Goal: Task Accomplishment & Management: Complete application form

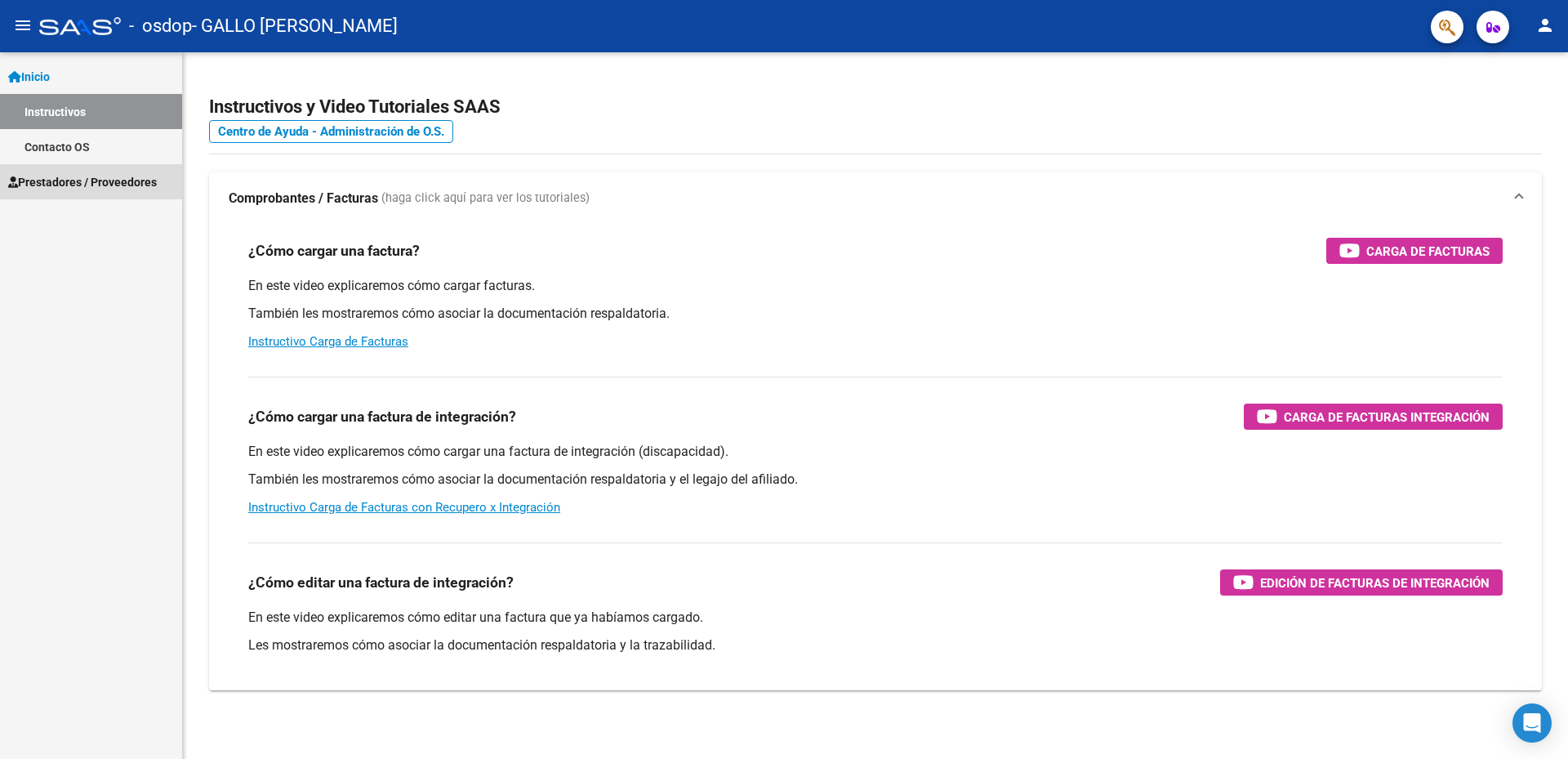
click at [89, 176] on span "Prestadores / Proveedores" at bounding box center [82, 182] width 149 height 18
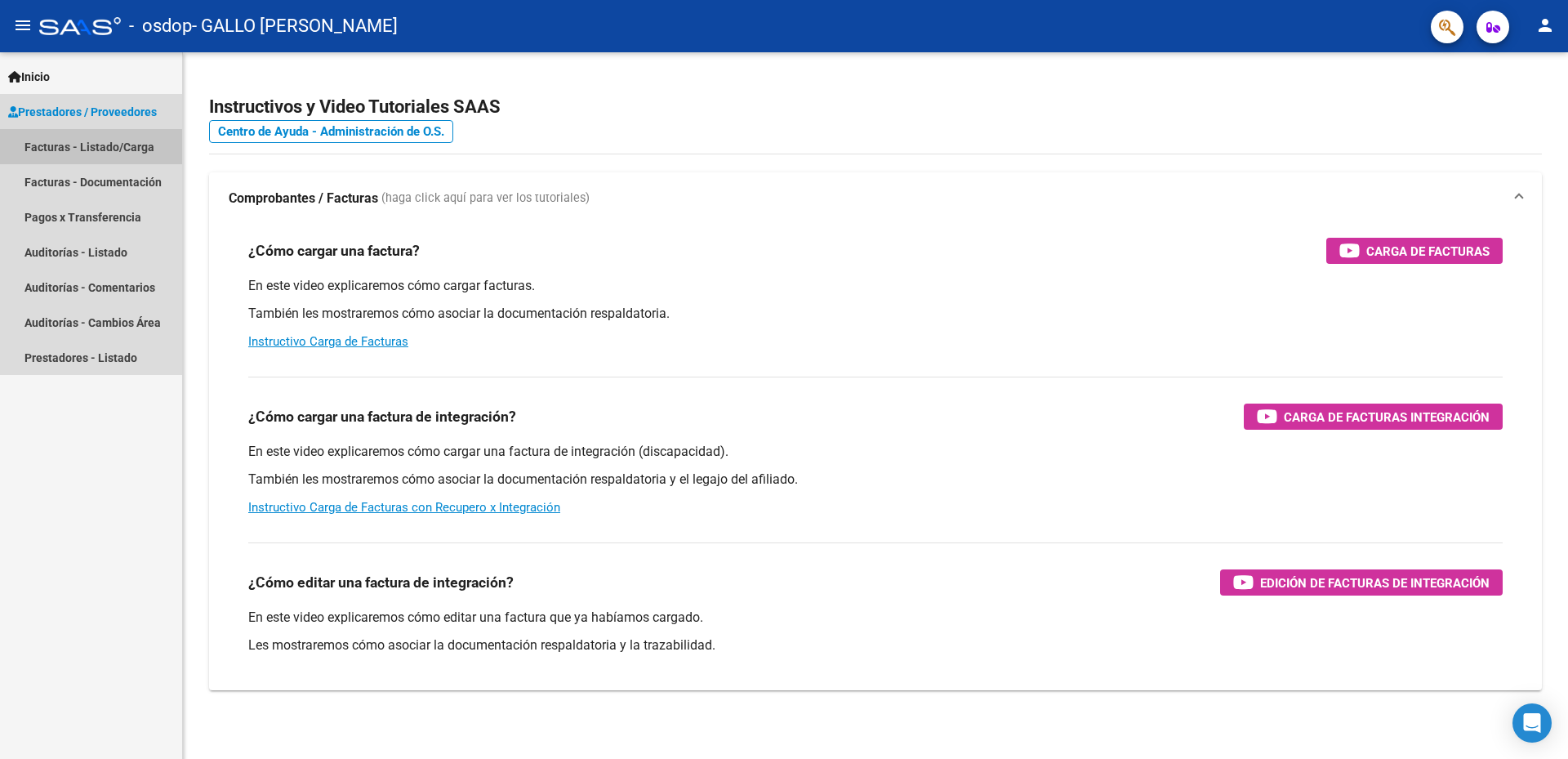
click at [70, 152] on link "Facturas - Listado/Carga" at bounding box center [91, 146] width 183 height 36
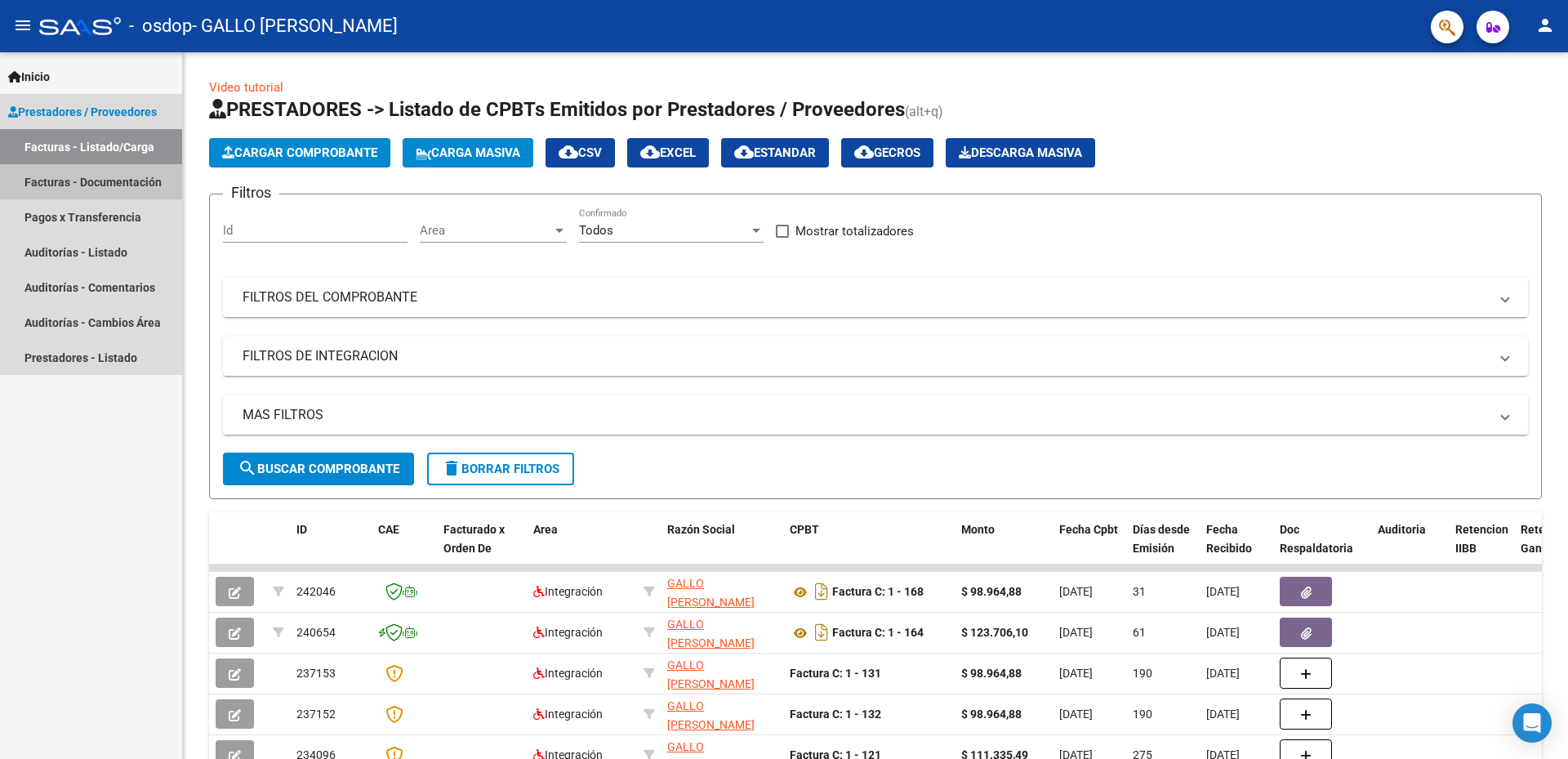
click at [96, 188] on link "Facturas - Documentación" at bounding box center [91, 182] width 183 height 36
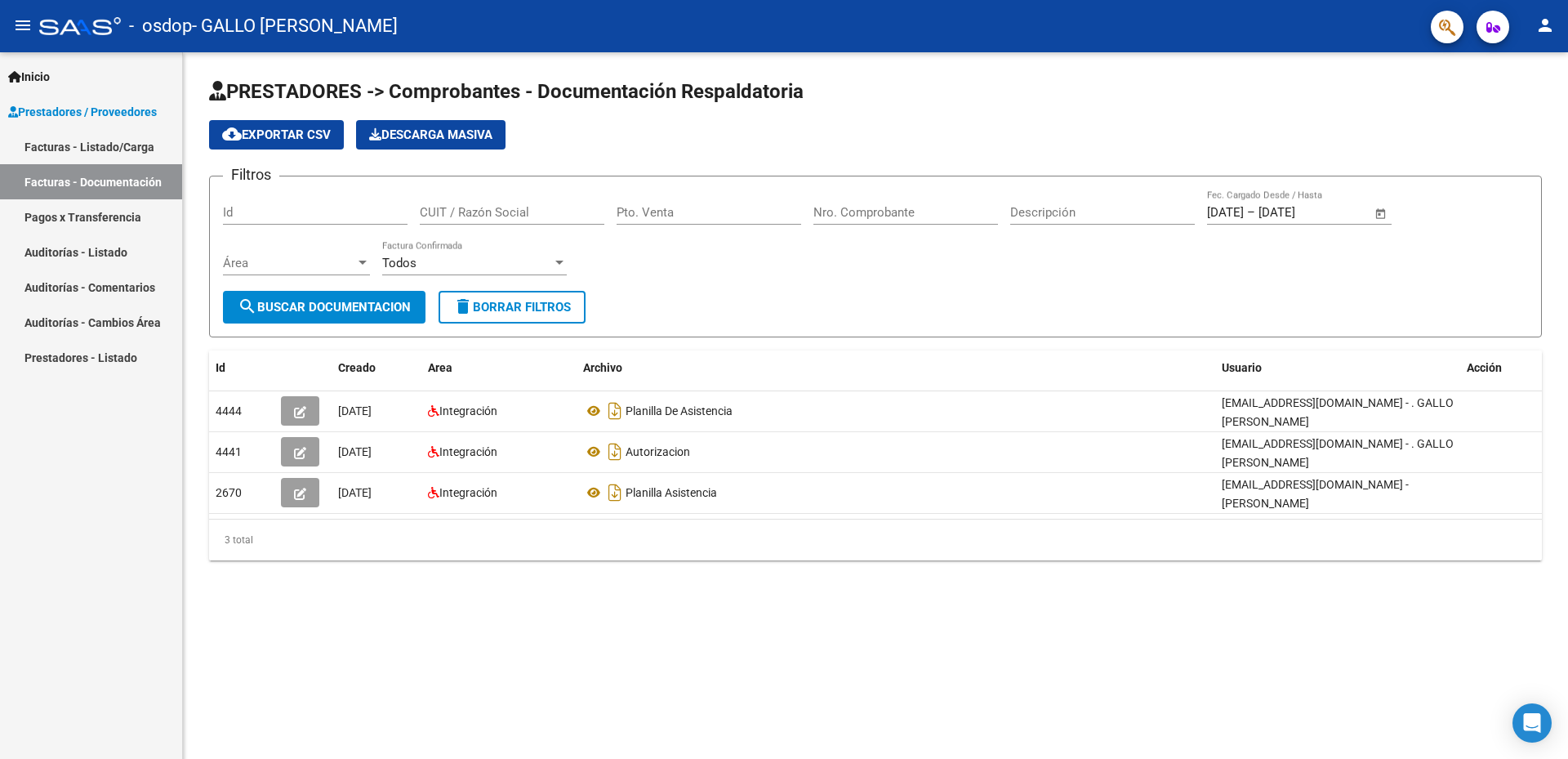
click at [94, 152] on link "Facturas - Listado/Carga" at bounding box center [91, 146] width 183 height 36
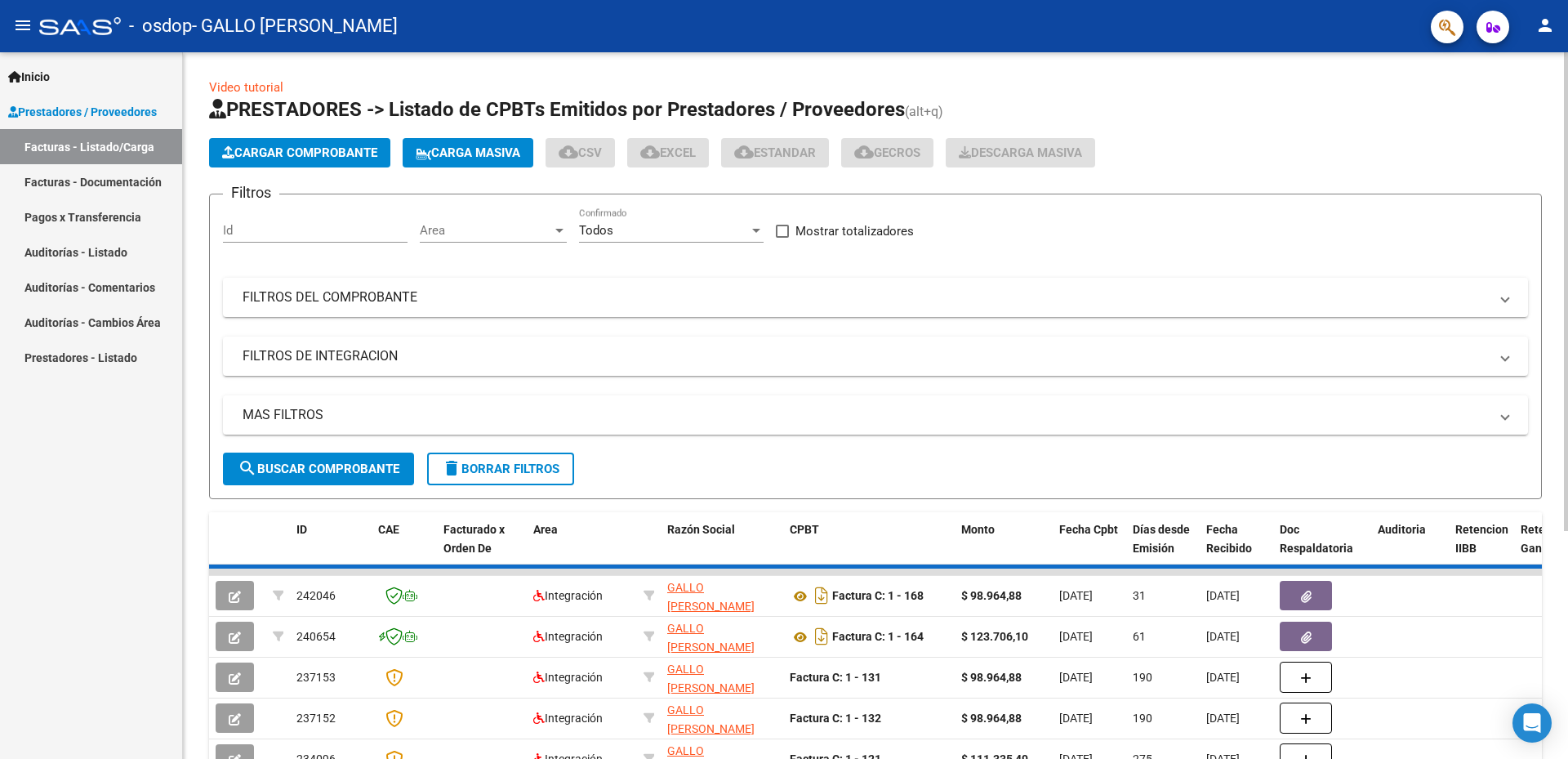
click at [272, 144] on button "Cargar Comprobante" at bounding box center [300, 153] width 182 height 30
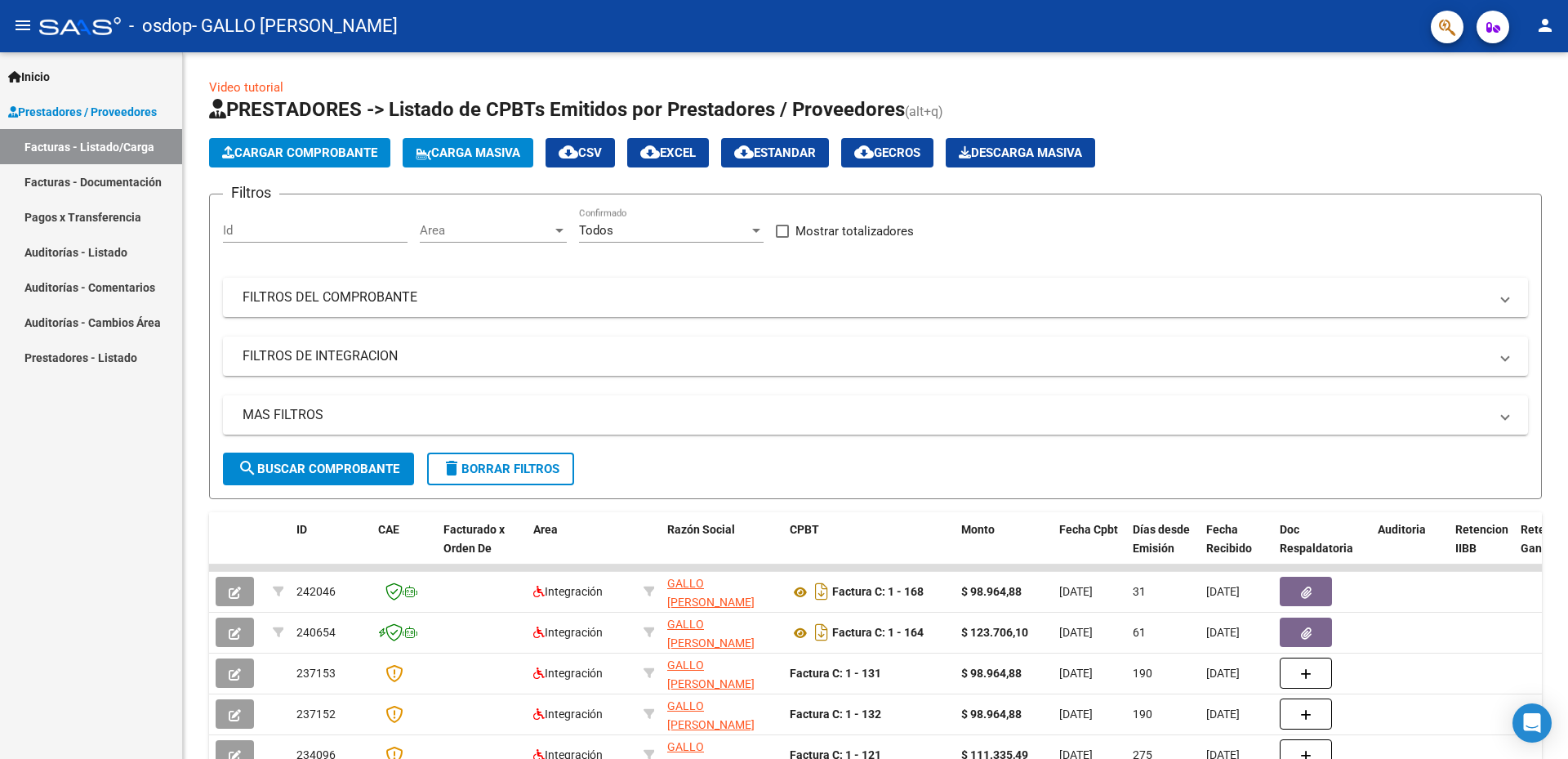
click at [100, 145] on link "Facturas - Listado/Carga" at bounding box center [91, 146] width 183 height 36
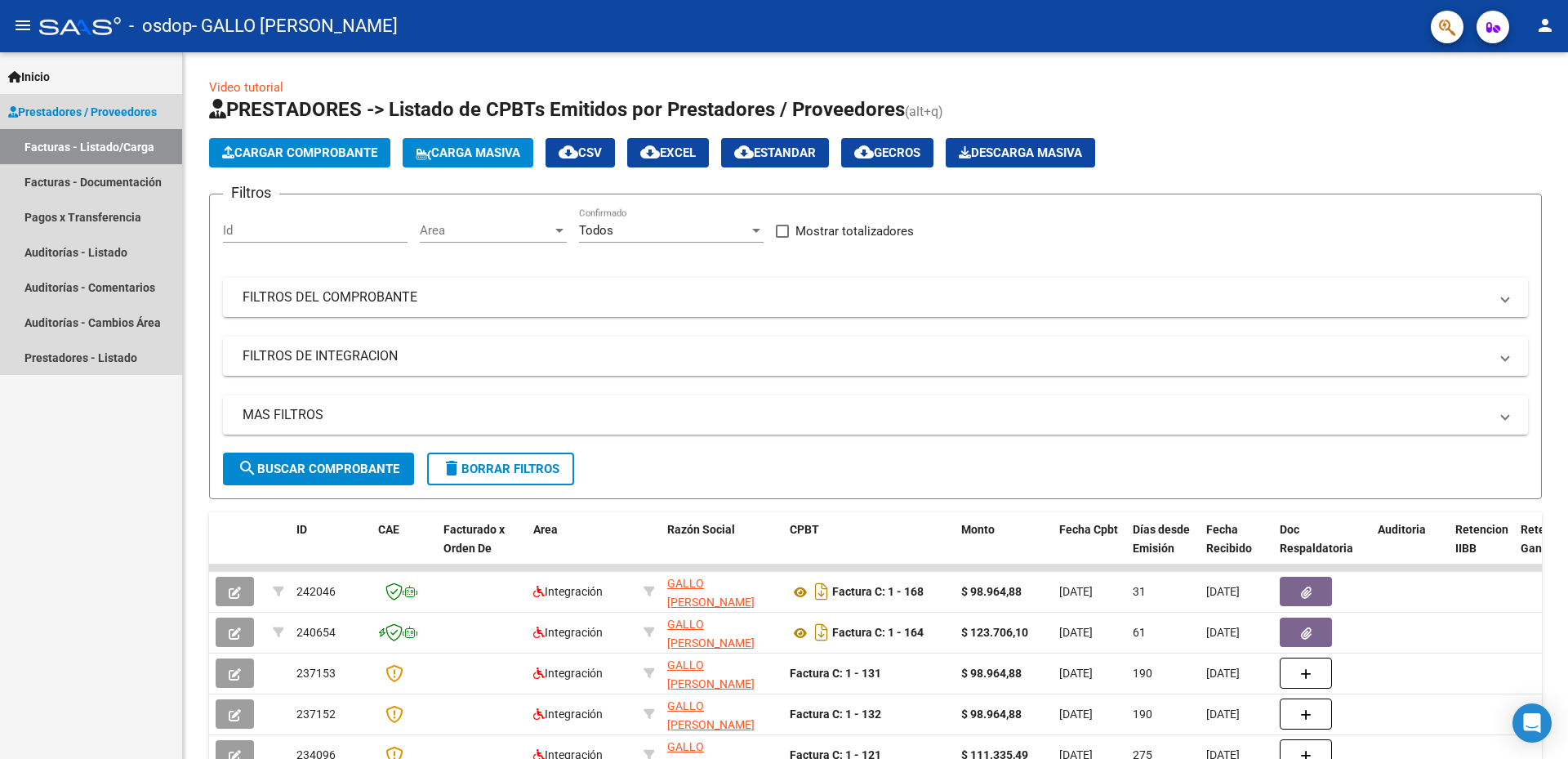
click at [67, 108] on span "Prestadores / Proveedores" at bounding box center [82, 111] width 149 height 18
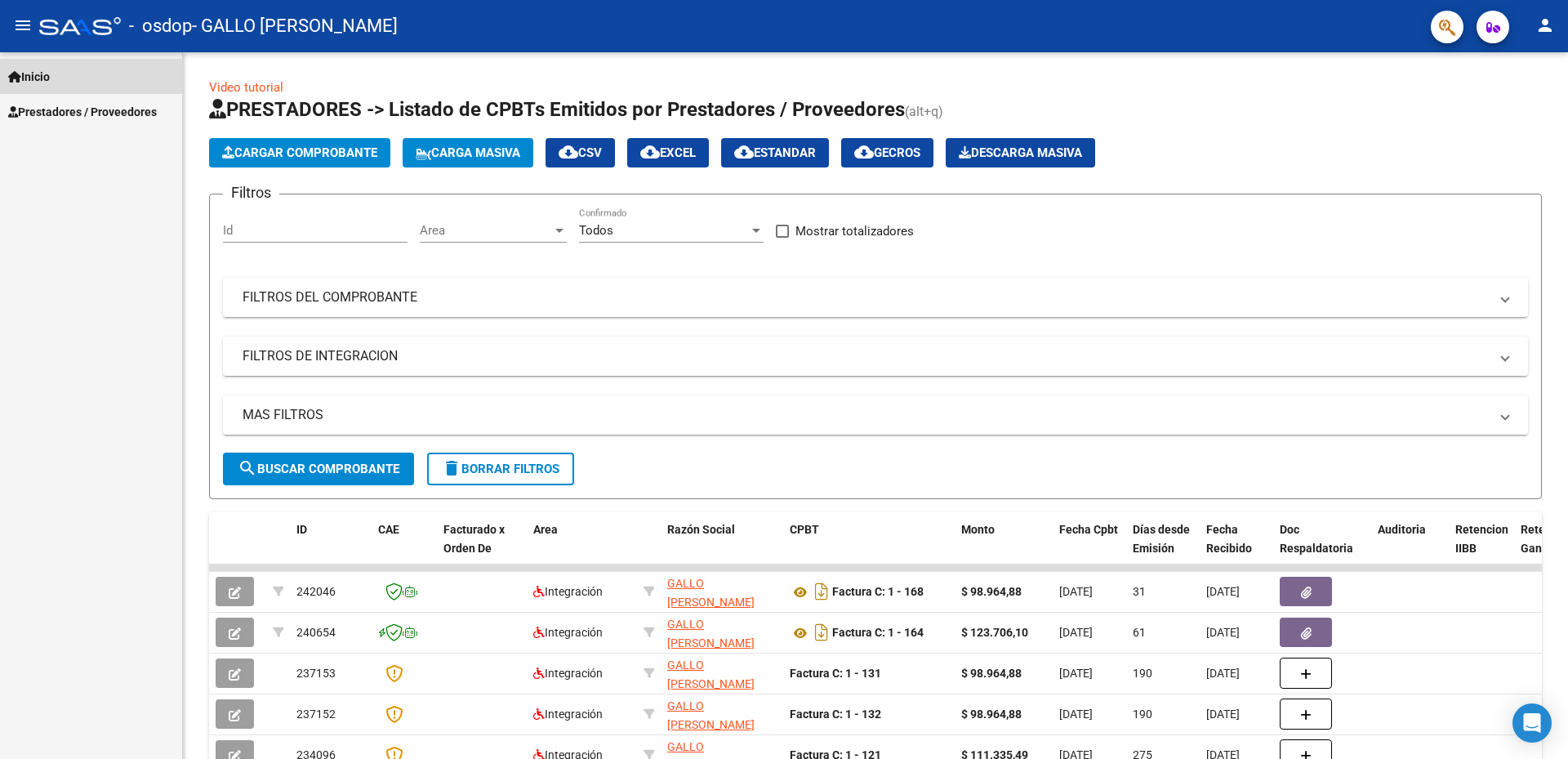
click at [50, 81] on span "Inicio" at bounding box center [28, 77] width 41 height 18
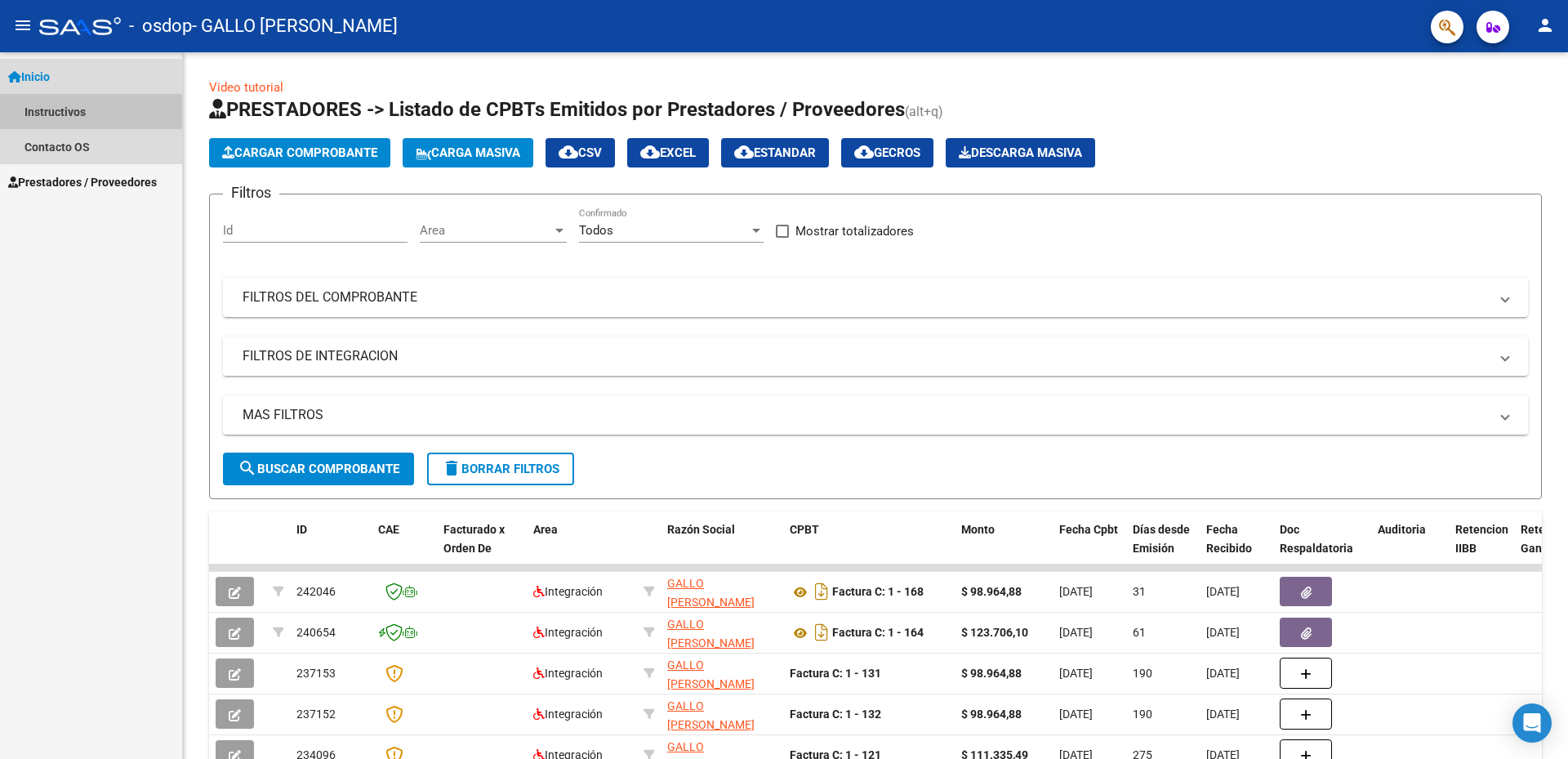
click at [50, 111] on link "Instructivos" at bounding box center [91, 111] width 183 height 36
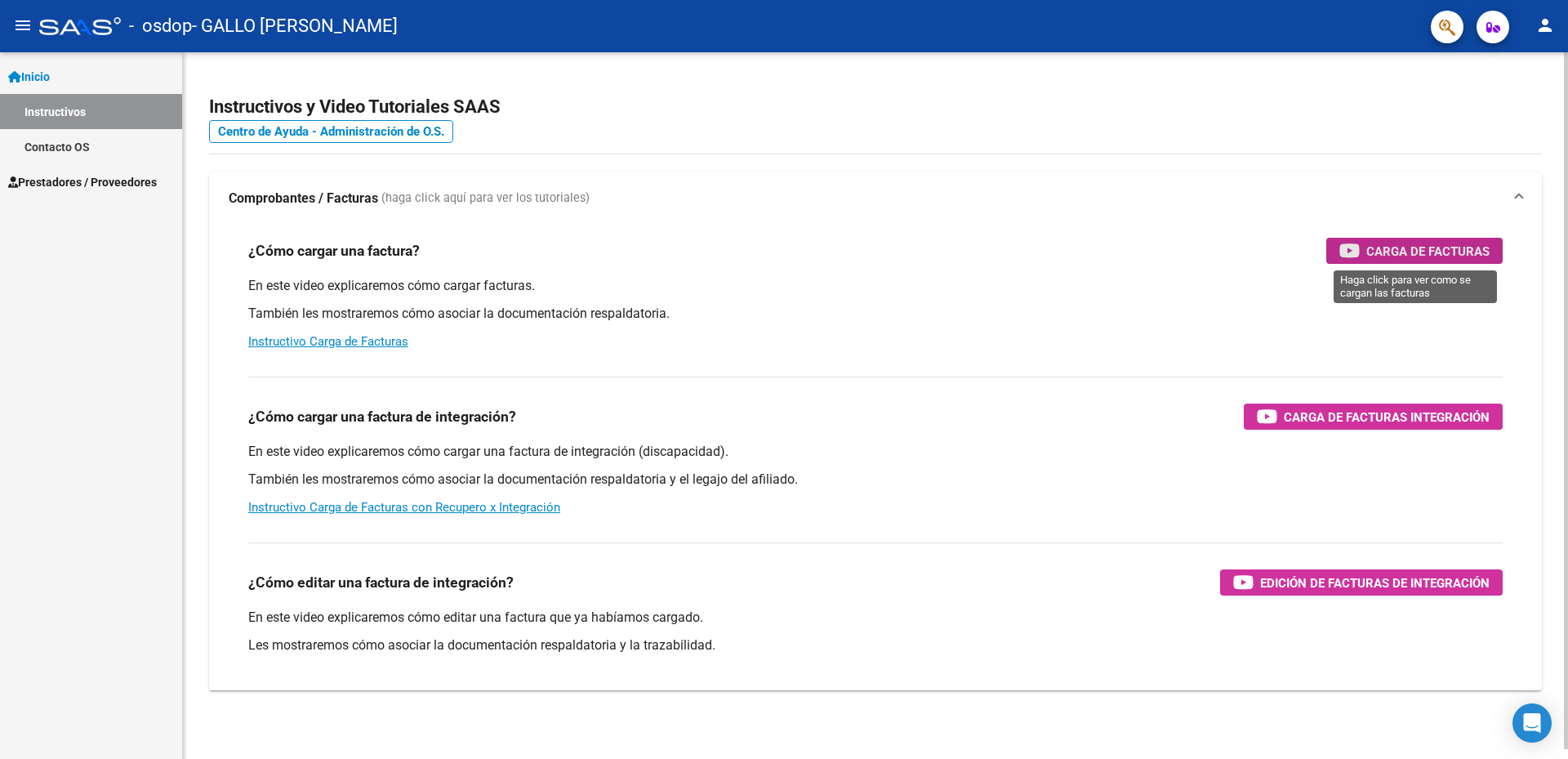
click at [1428, 253] on span "Carga de Facturas" at bounding box center [1428, 251] width 123 height 20
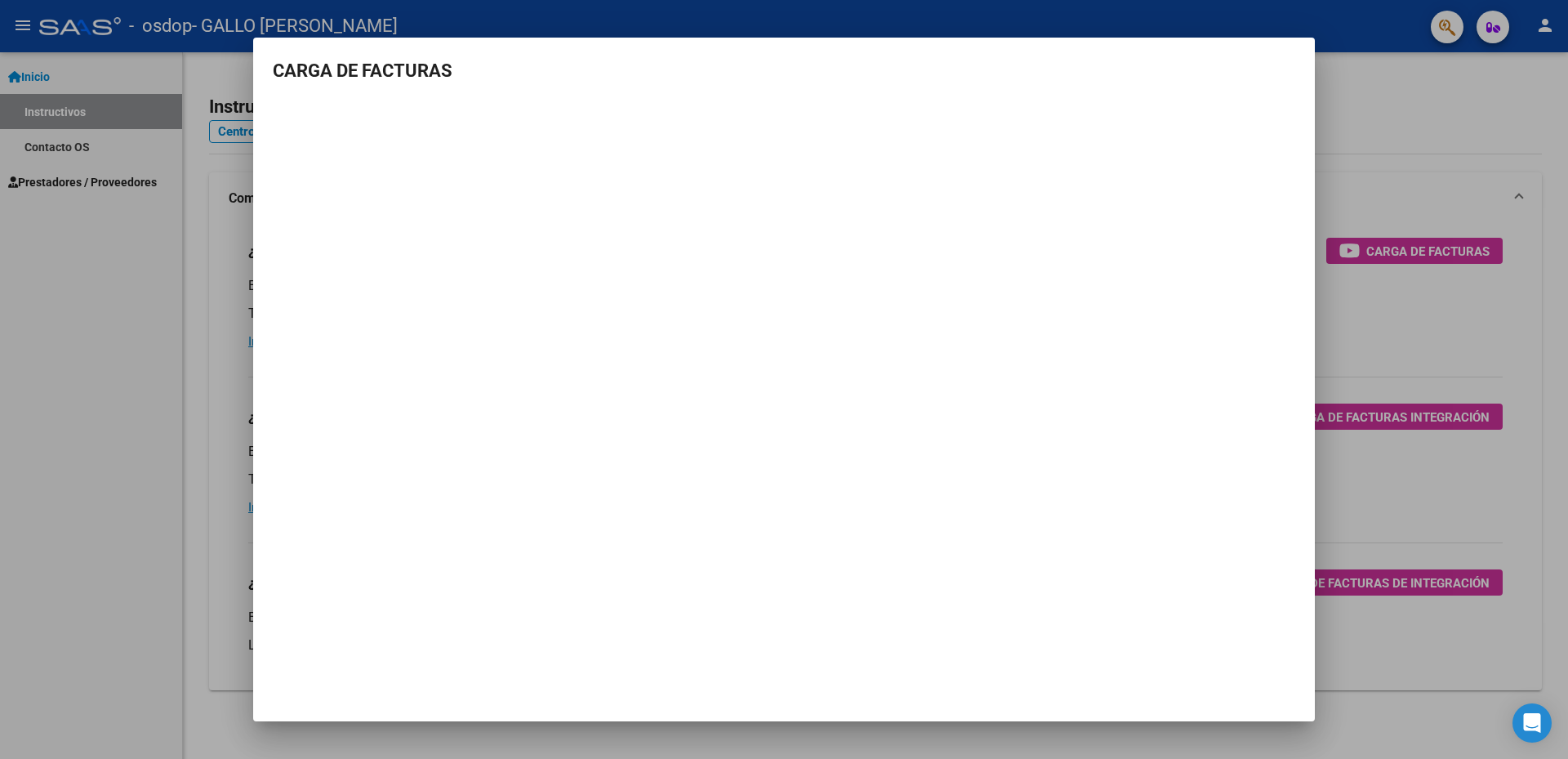
click at [1288, 101] on mat-dialog-content "CARGA DE FACTURAS" at bounding box center [783, 263] width 1062 height 413
drag, startPoint x: 106, startPoint y: 90, endPoint x: 181, endPoint y: 136, distance: 88.0
click at [108, 91] on div at bounding box center [784, 380] width 1568 height 759
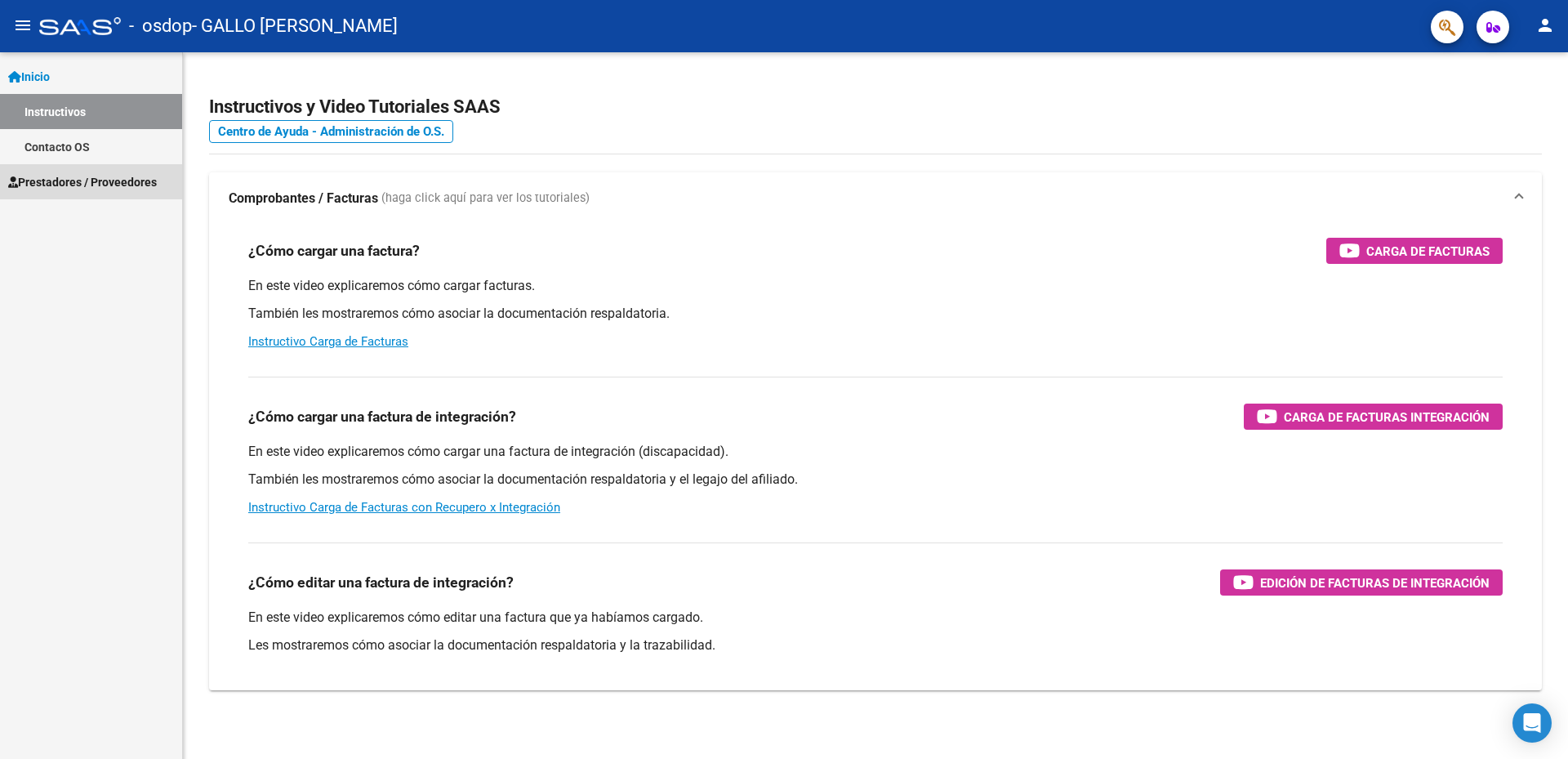
click at [64, 177] on span "Prestadores / Proveedores" at bounding box center [82, 182] width 149 height 18
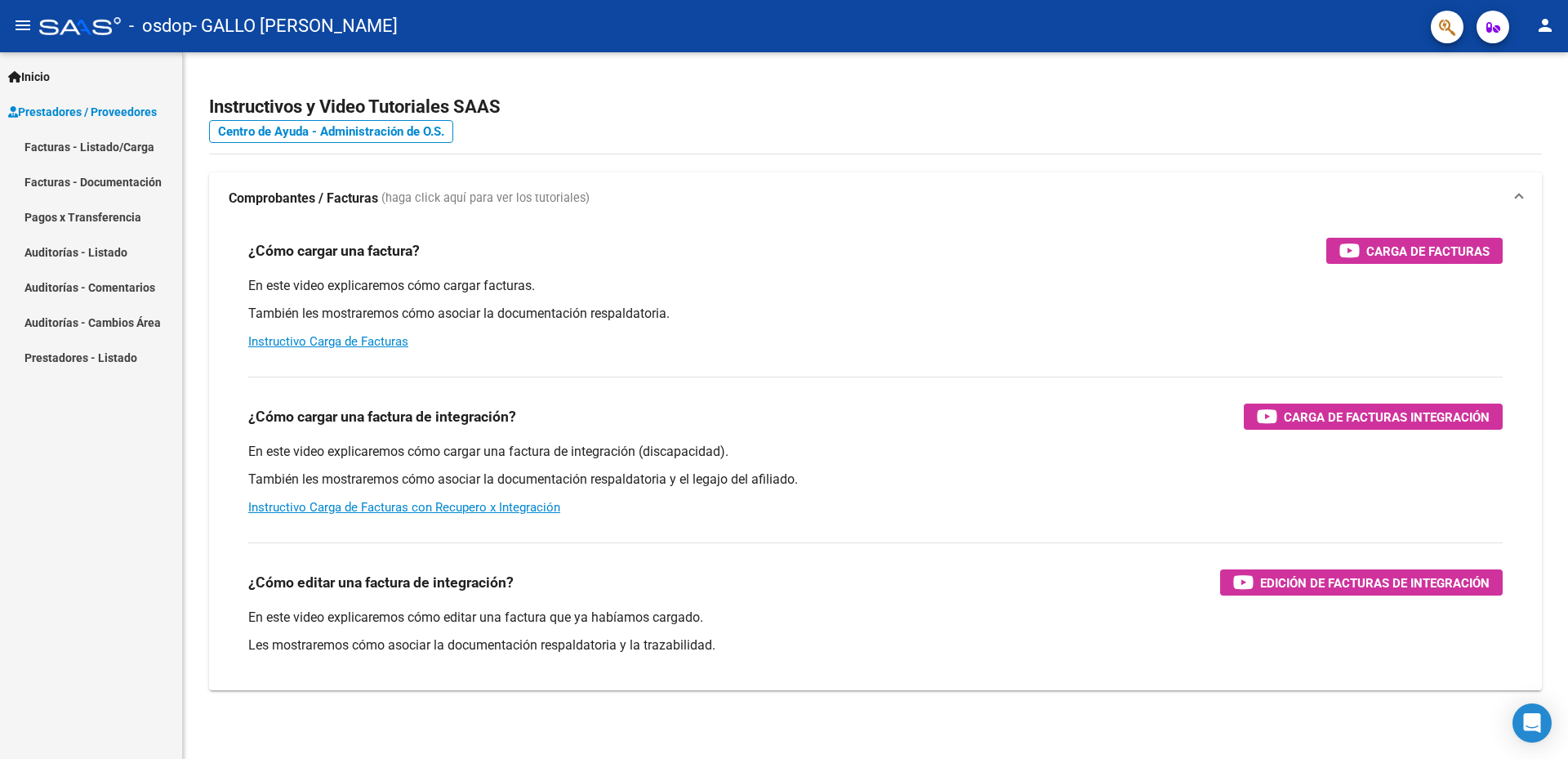
click at [79, 150] on link "Facturas - Listado/Carga" at bounding box center [91, 146] width 183 height 36
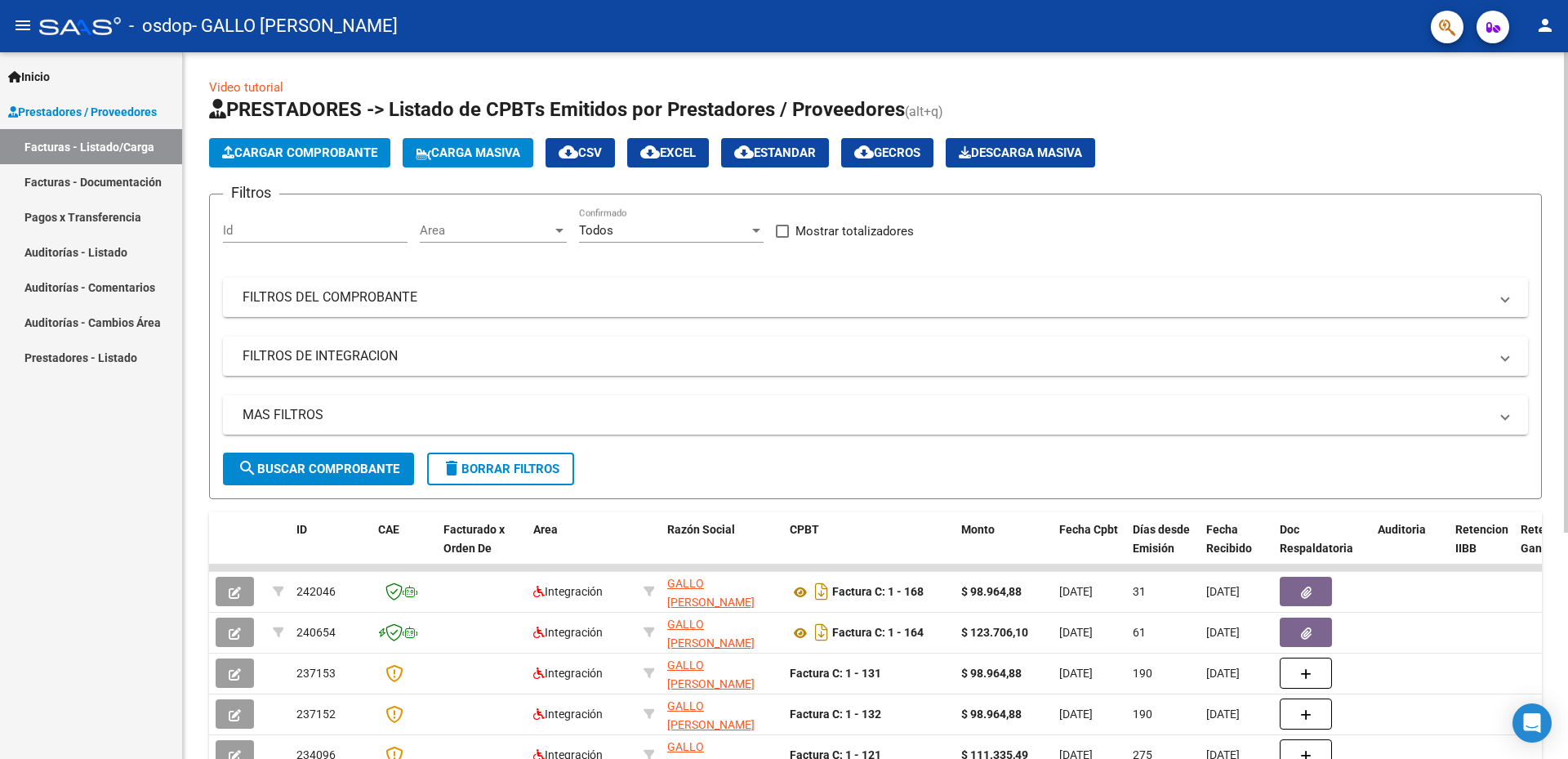
click at [326, 152] on span "Cargar Comprobante" at bounding box center [299, 152] width 155 height 14
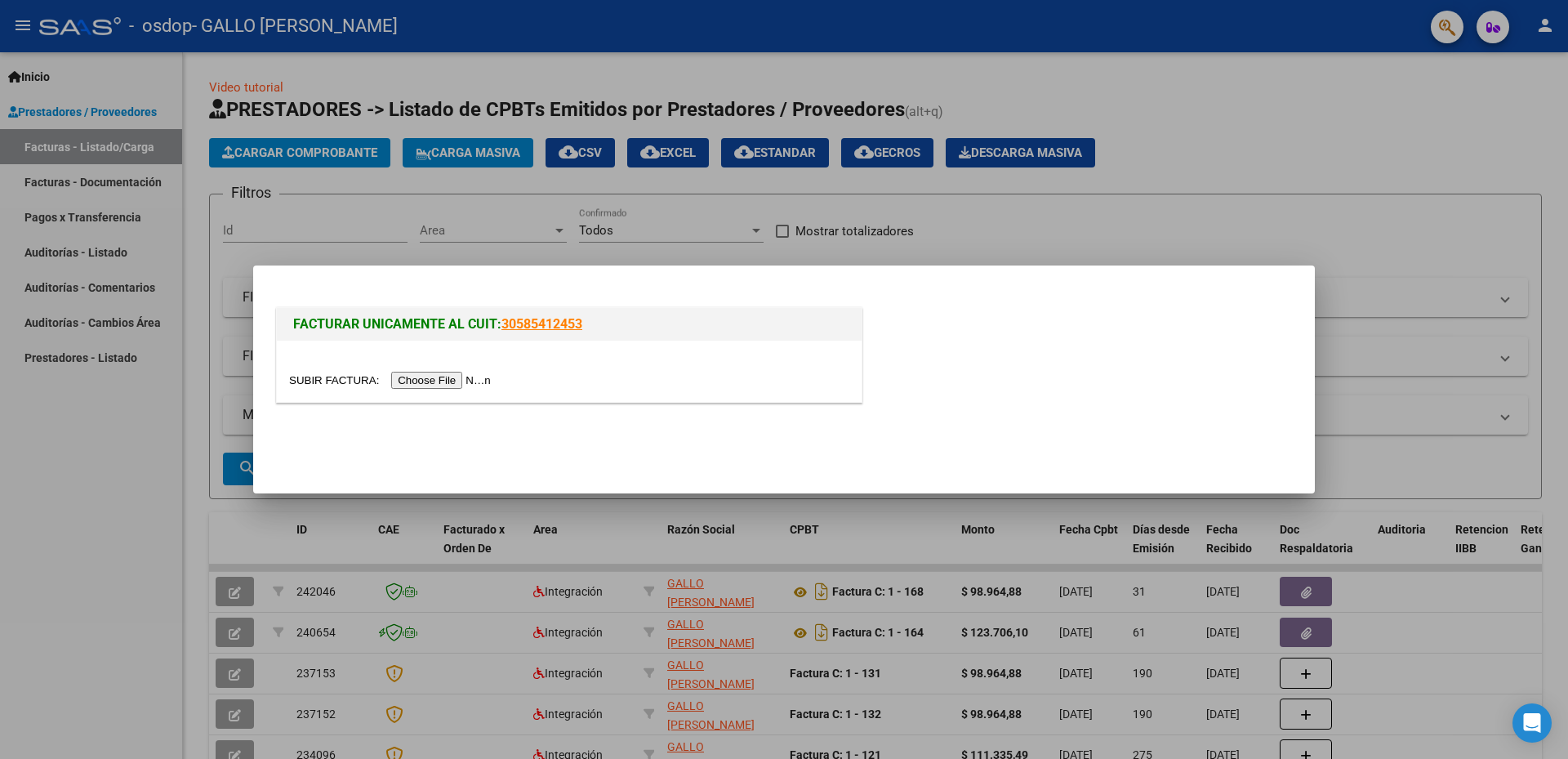
click at [425, 383] on input "file" at bounding box center [392, 380] width 207 height 17
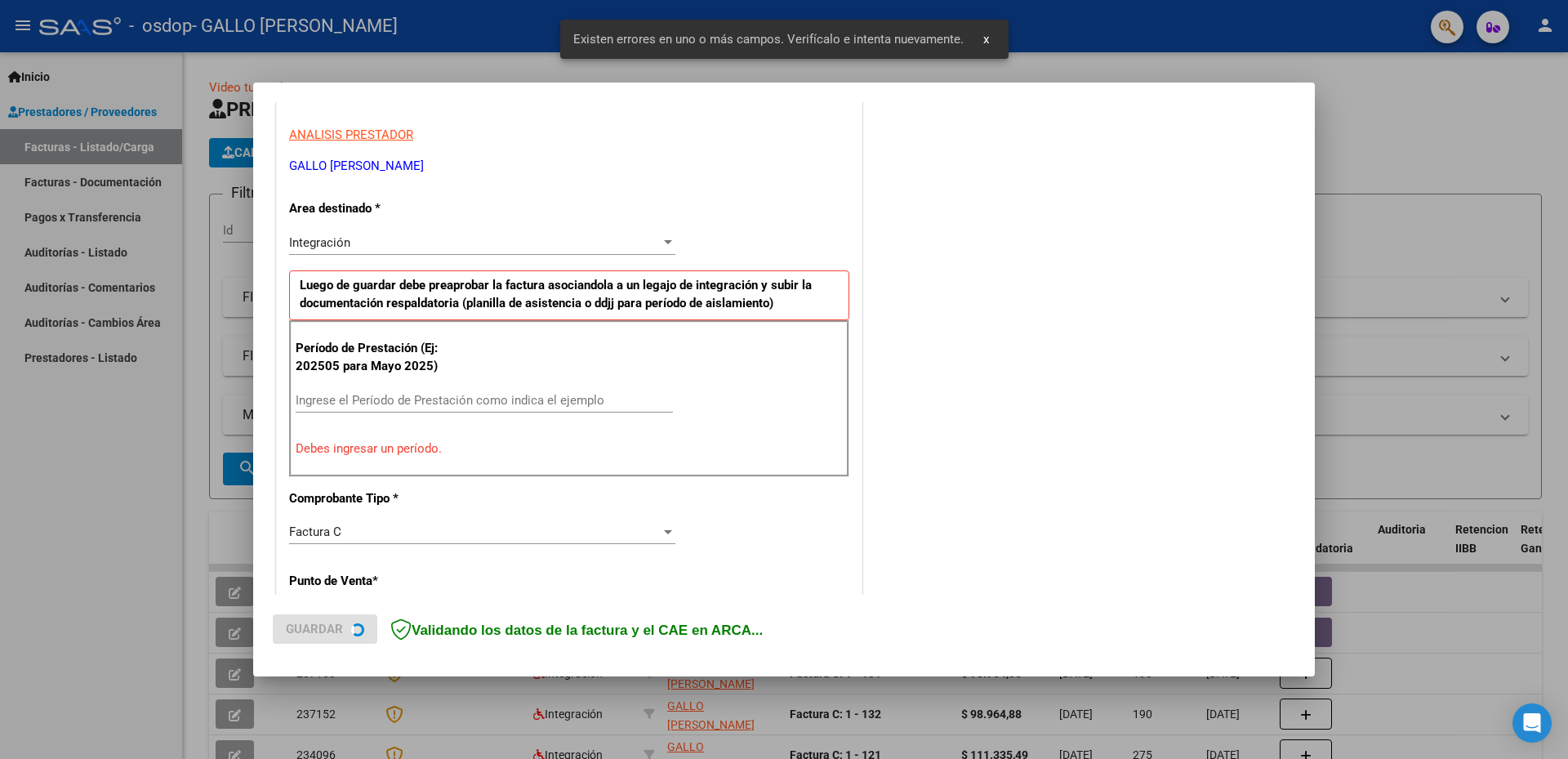
scroll to position [291, 0]
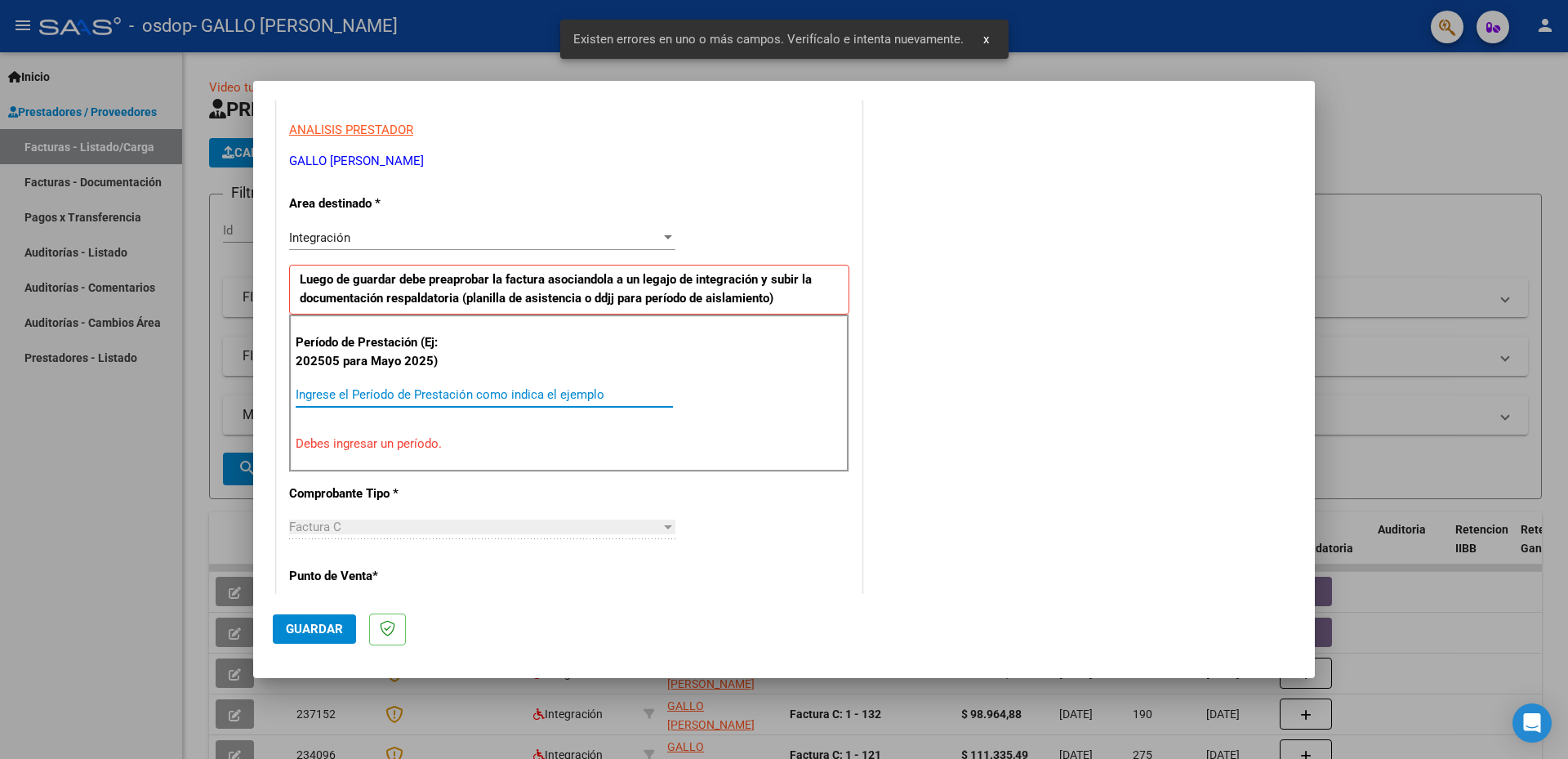
click at [378, 400] on input "Ingrese el Período de Prestación como indica el ejemplo" at bounding box center [484, 394] width 378 height 14
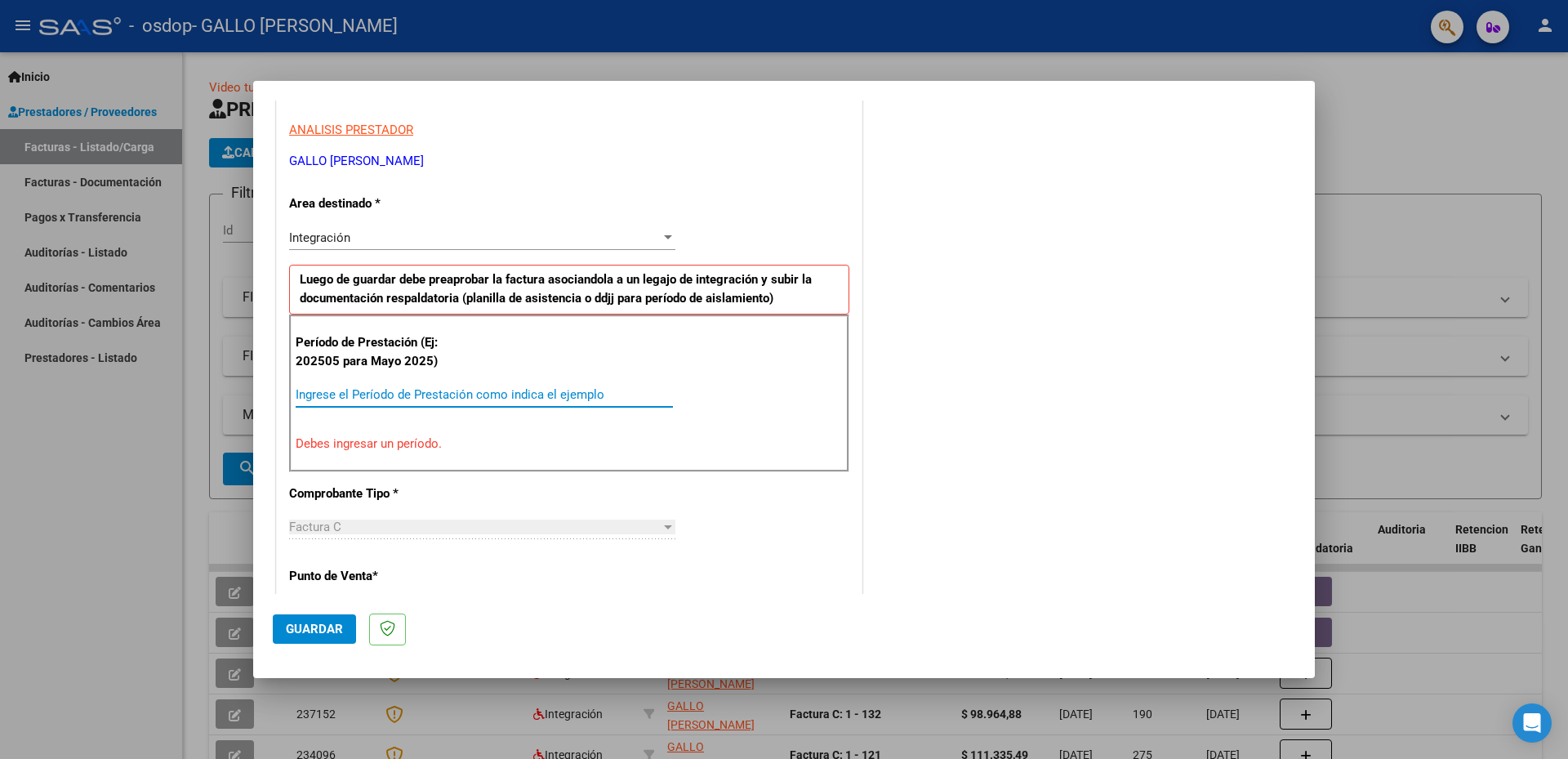
click at [383, 391] on input "Ingrese el Período de Prestación como indica el ejemplo" at bounding box center [484, 394] width 378 height 14
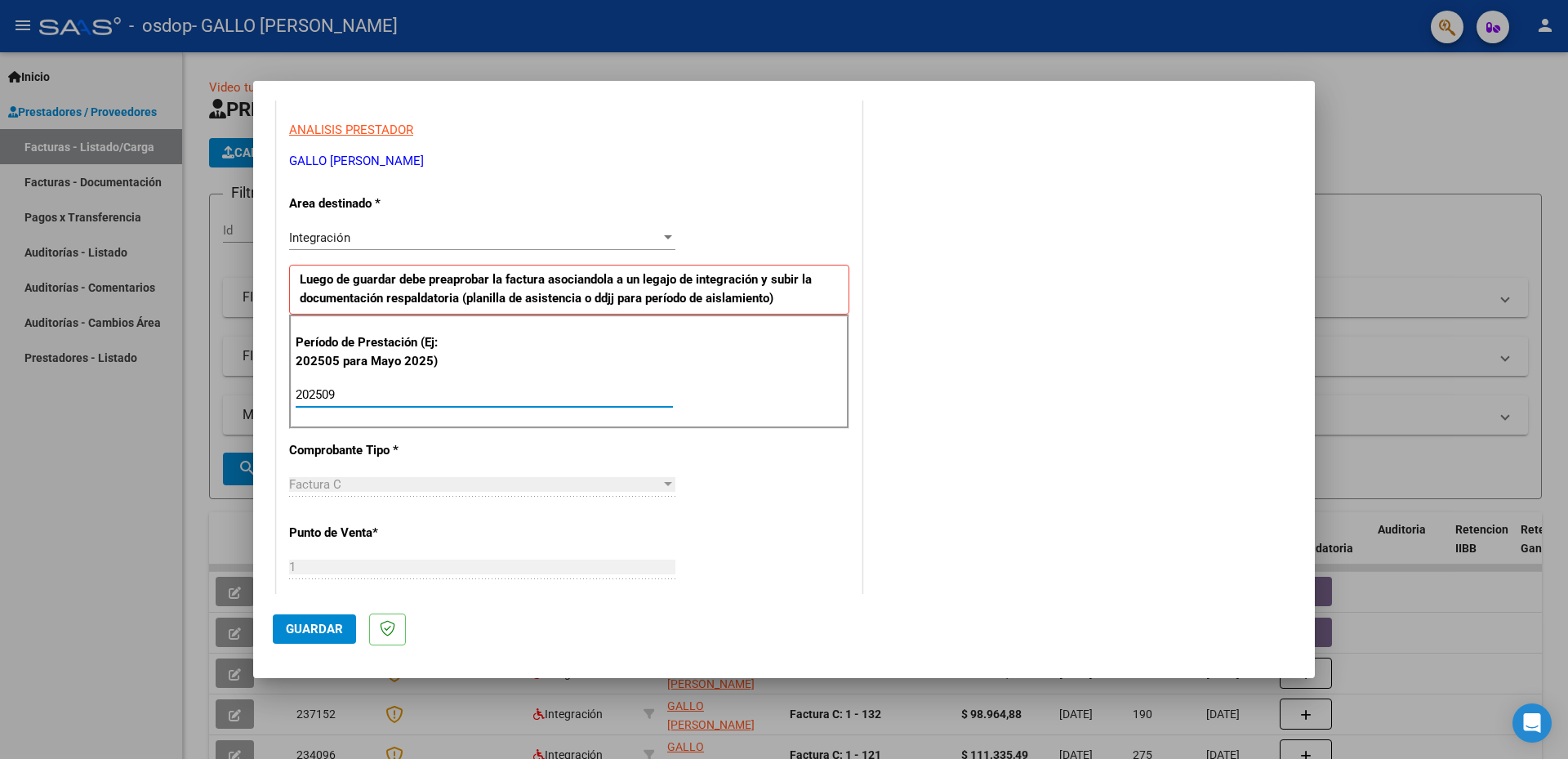
type input "202509"
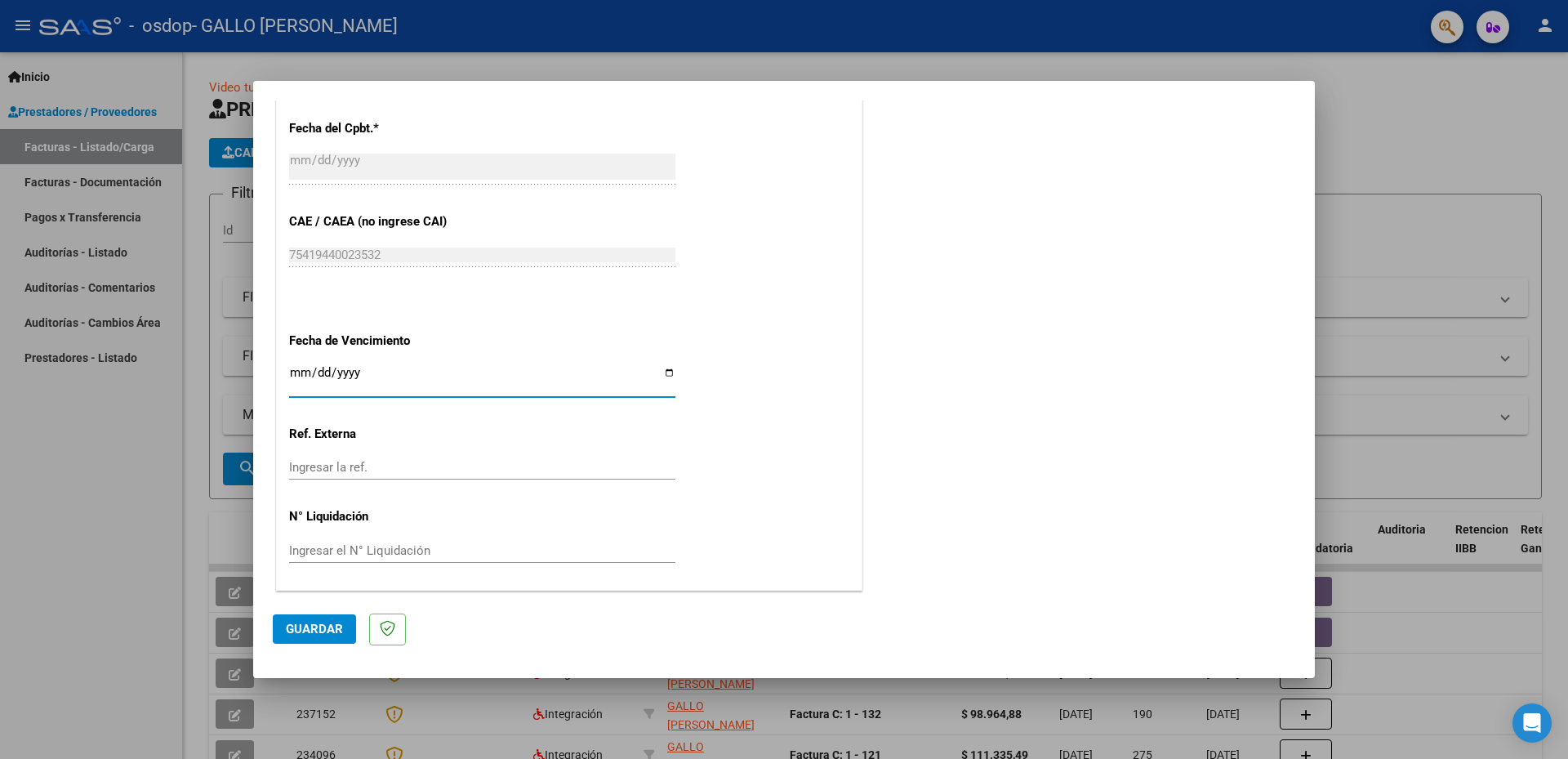
click at [664, 374] on input "Ingresar la fecha" at bounding box center [482, 379] width 386 height 26
type input "[DATE]"
click at [337, 465] on input "Ingresar la ref." at bounding box center [482, 467] width 386 height 14
click at [335, 625] on span "Guardar" at bounding box center [313, 628] width 57 height 14
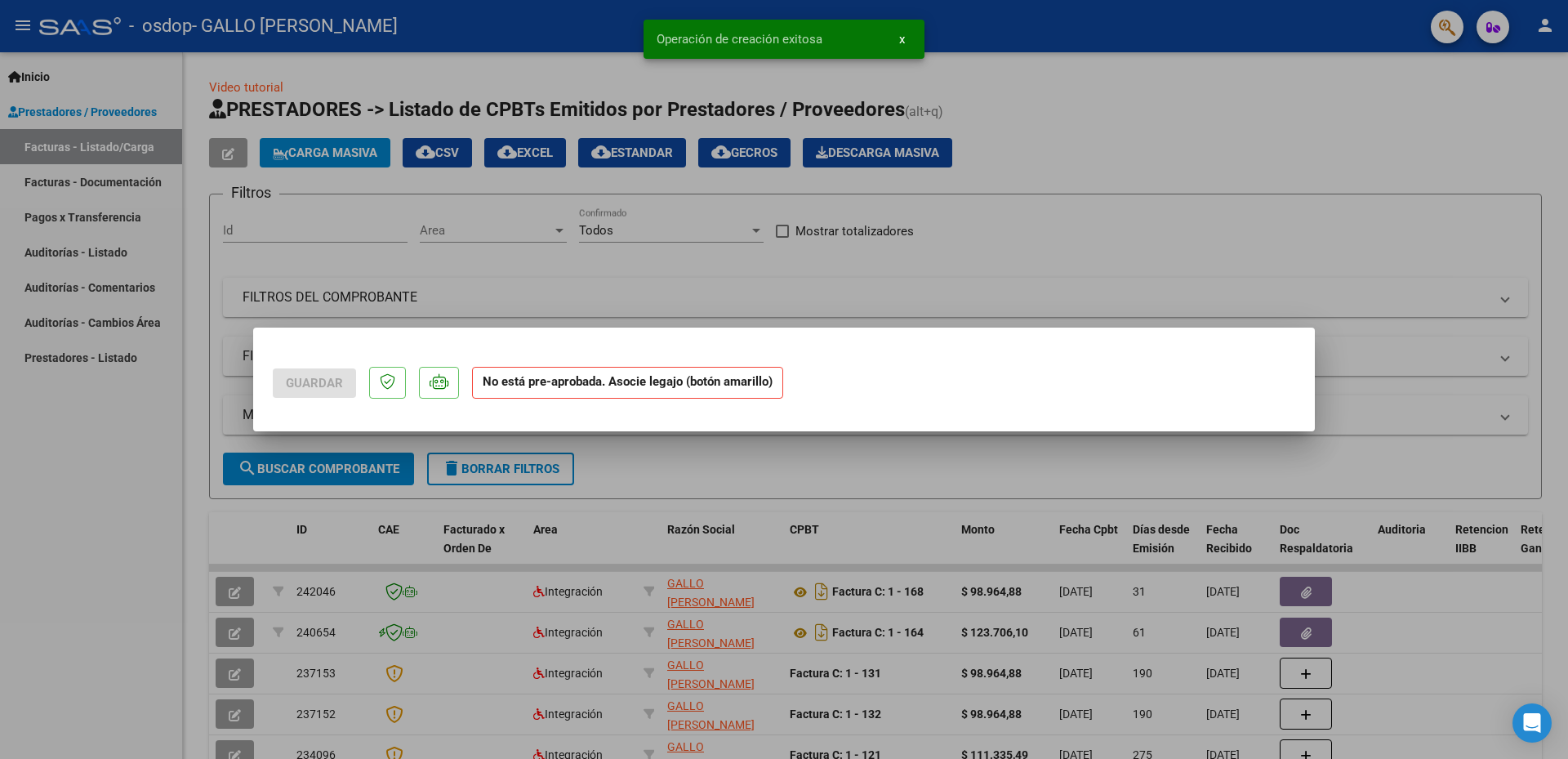
scroll to position [0, 0]
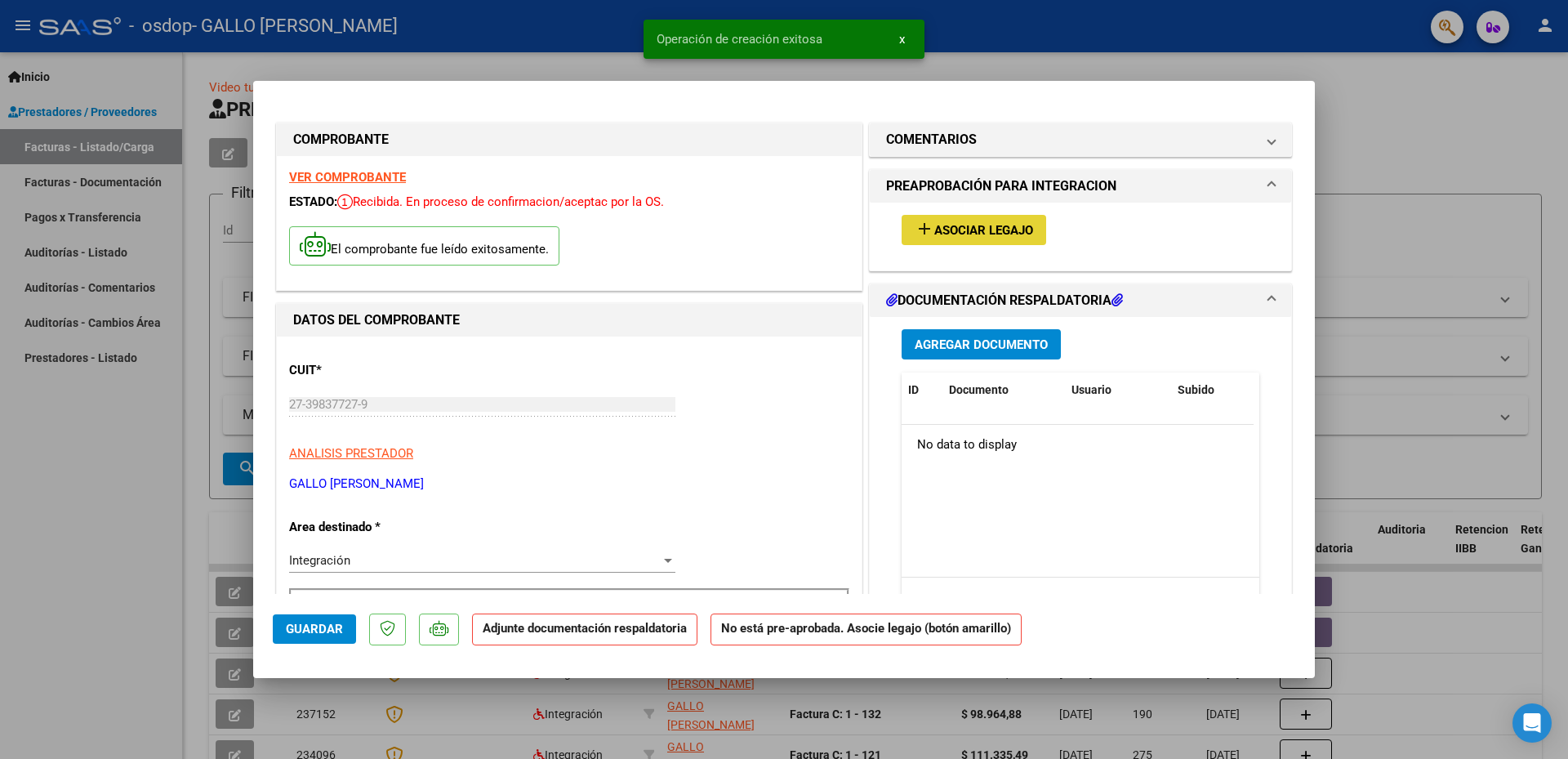
click at [985, 232] on span "Asociar Legajo" at bounding box center [983, 230] width 99 height 14
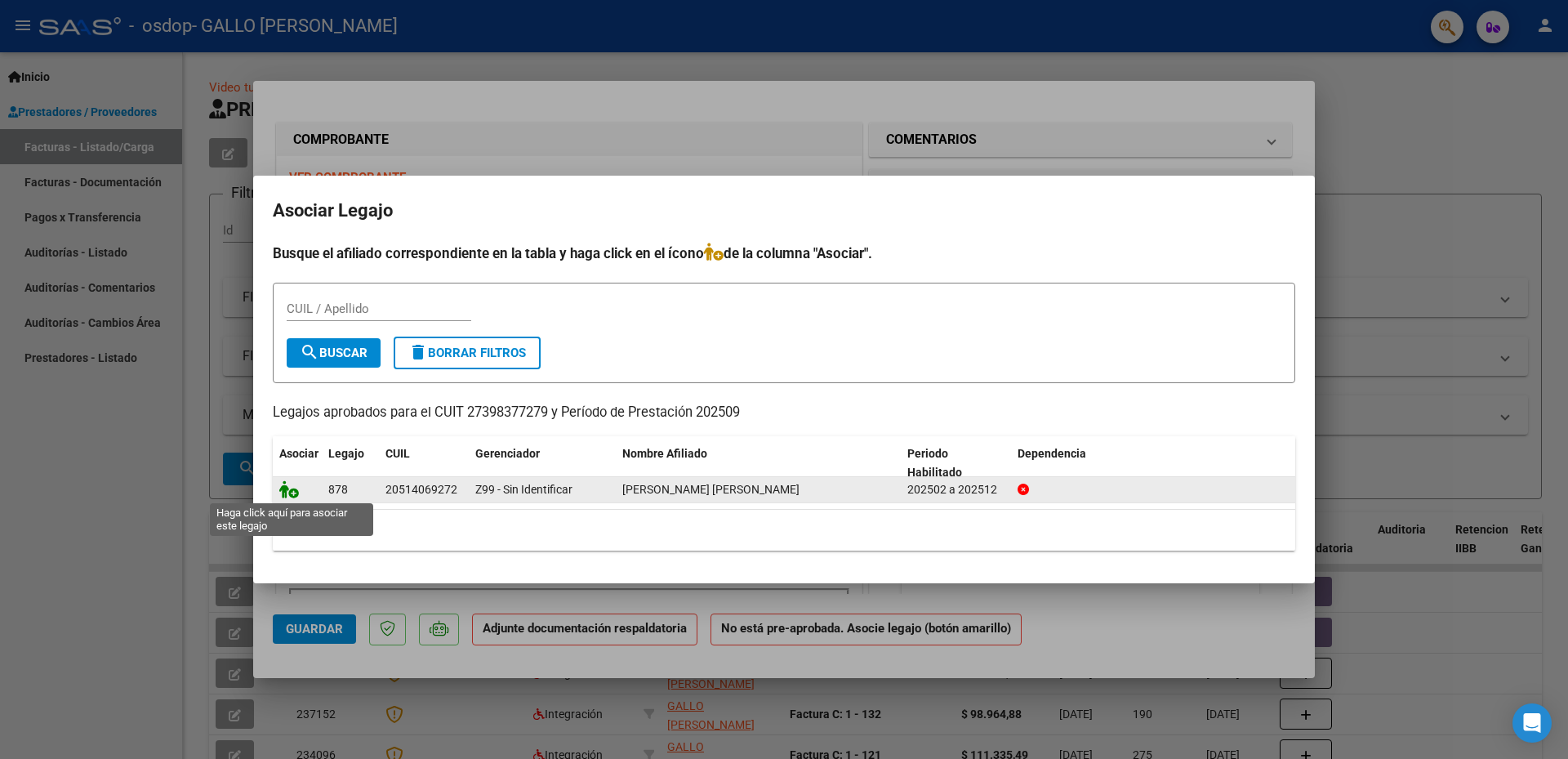
click at [289, 496] on icon at bounding box center [289, 489] width 19 height 18
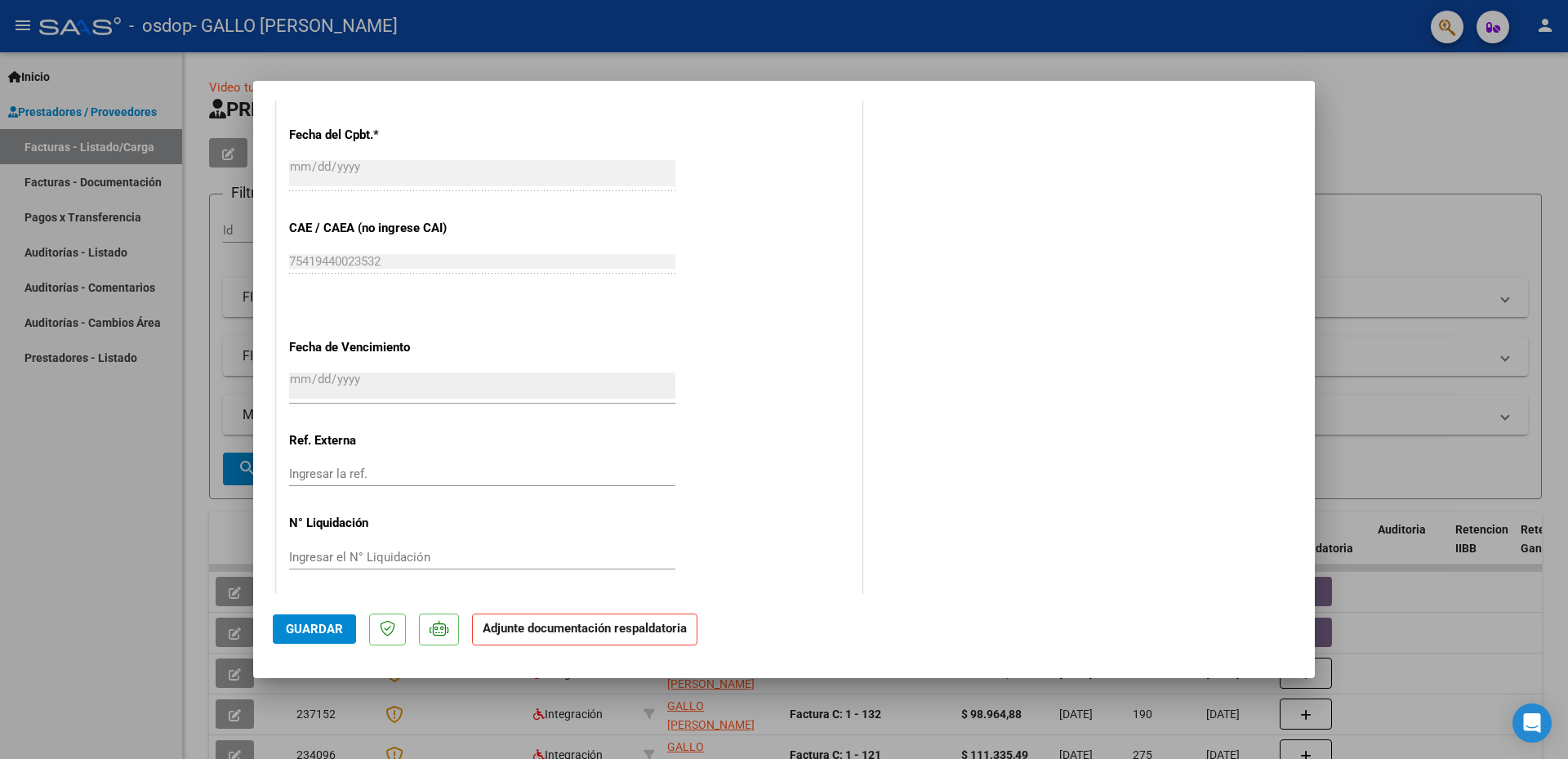
scroll to position [968, 0]
click at [518, 634] on strong "Adjunte documentación respaldatoria" at bounding box center [584, 627] width 204 height 14
click at [355, 632] on mat-dialog-actions "Guardar Adjunte documentación respaldatoria" at bounding box center [784, 625] width 1022 height 64
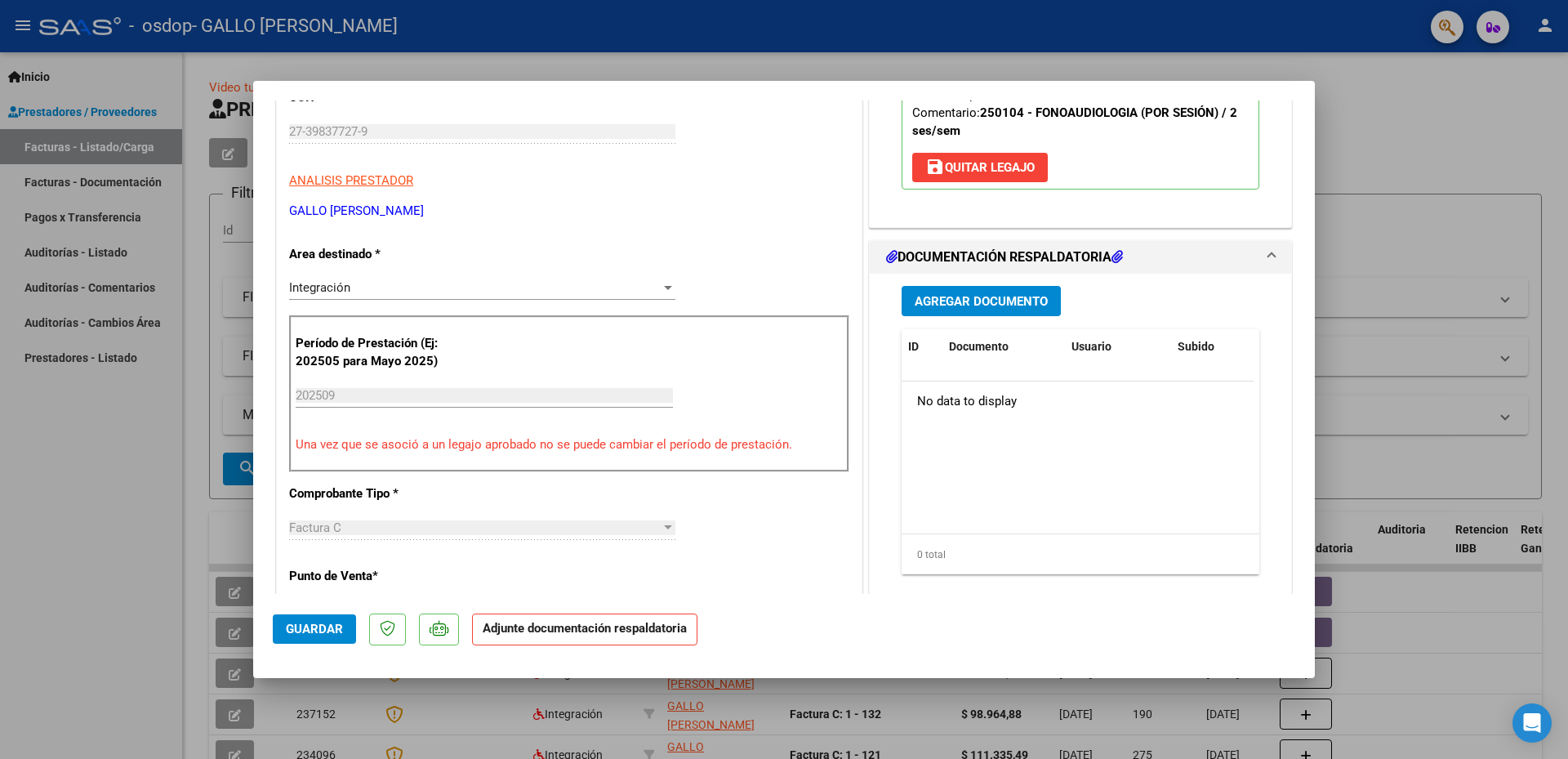
scroll to position [233, 0]
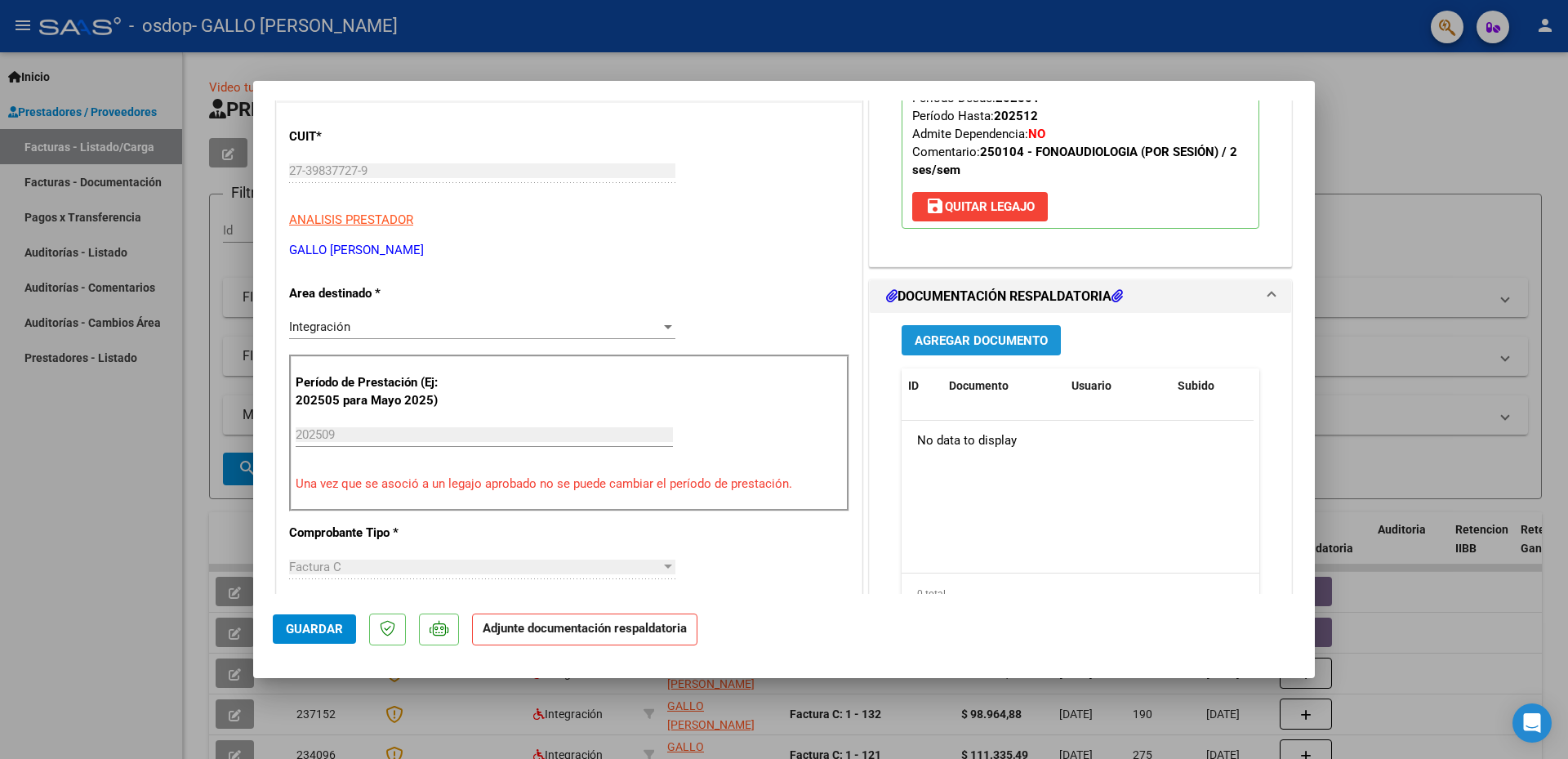
click at [985, 341] on span "Agregar Documento" at bounding box center [981, 340] width 134 height 14
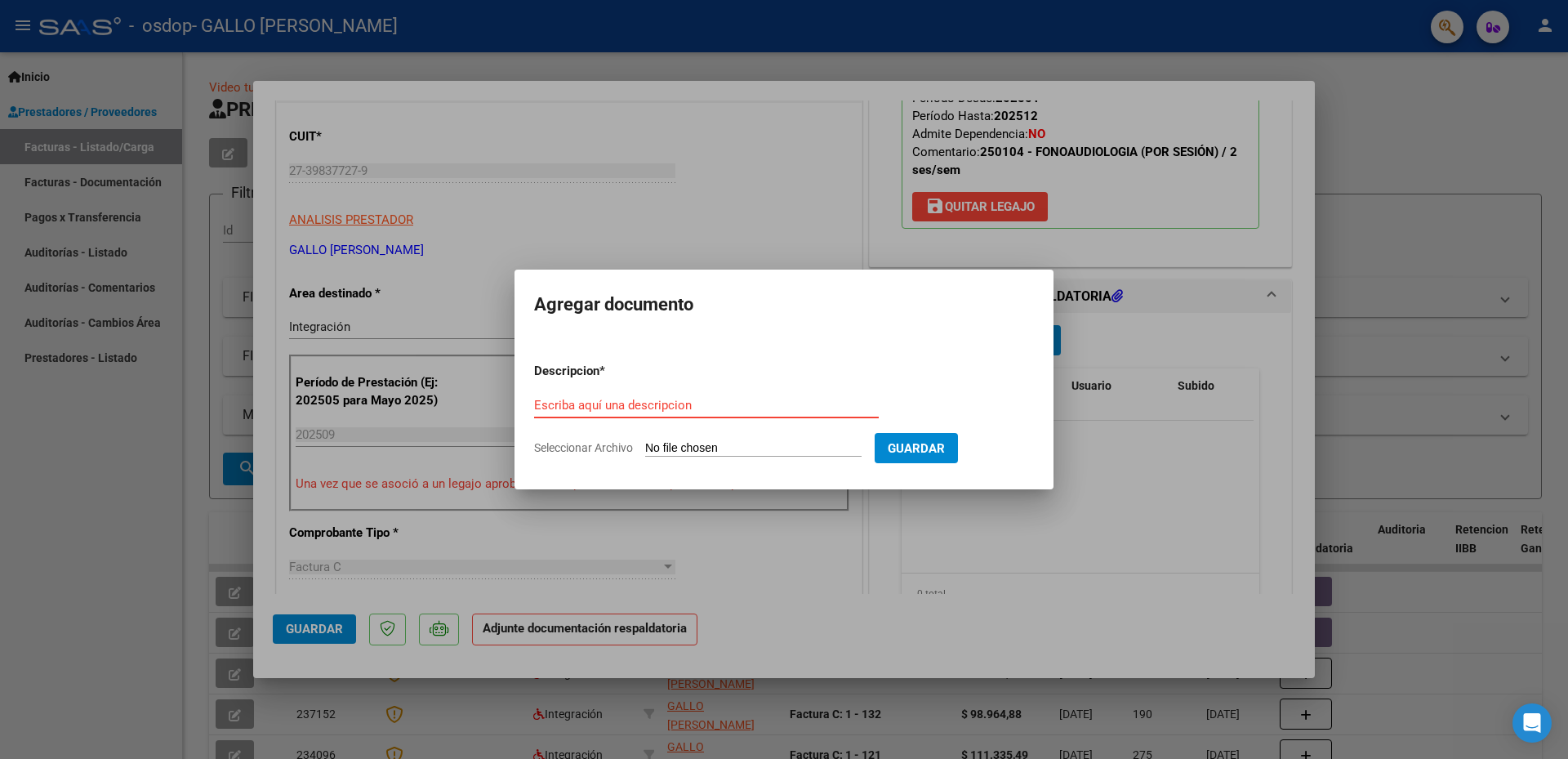
click at [666, 409] on input "Escriba aquí una descripcion" at bounding box center [706, 404] width 345 height 14
click at [709, 443] on input "Seleccionar Archivo" at bounding box center [752, 449] width 216 height 15
type input "C:\fakepath\Asistencia [DATE]- [PERSON_NAME].pdf"
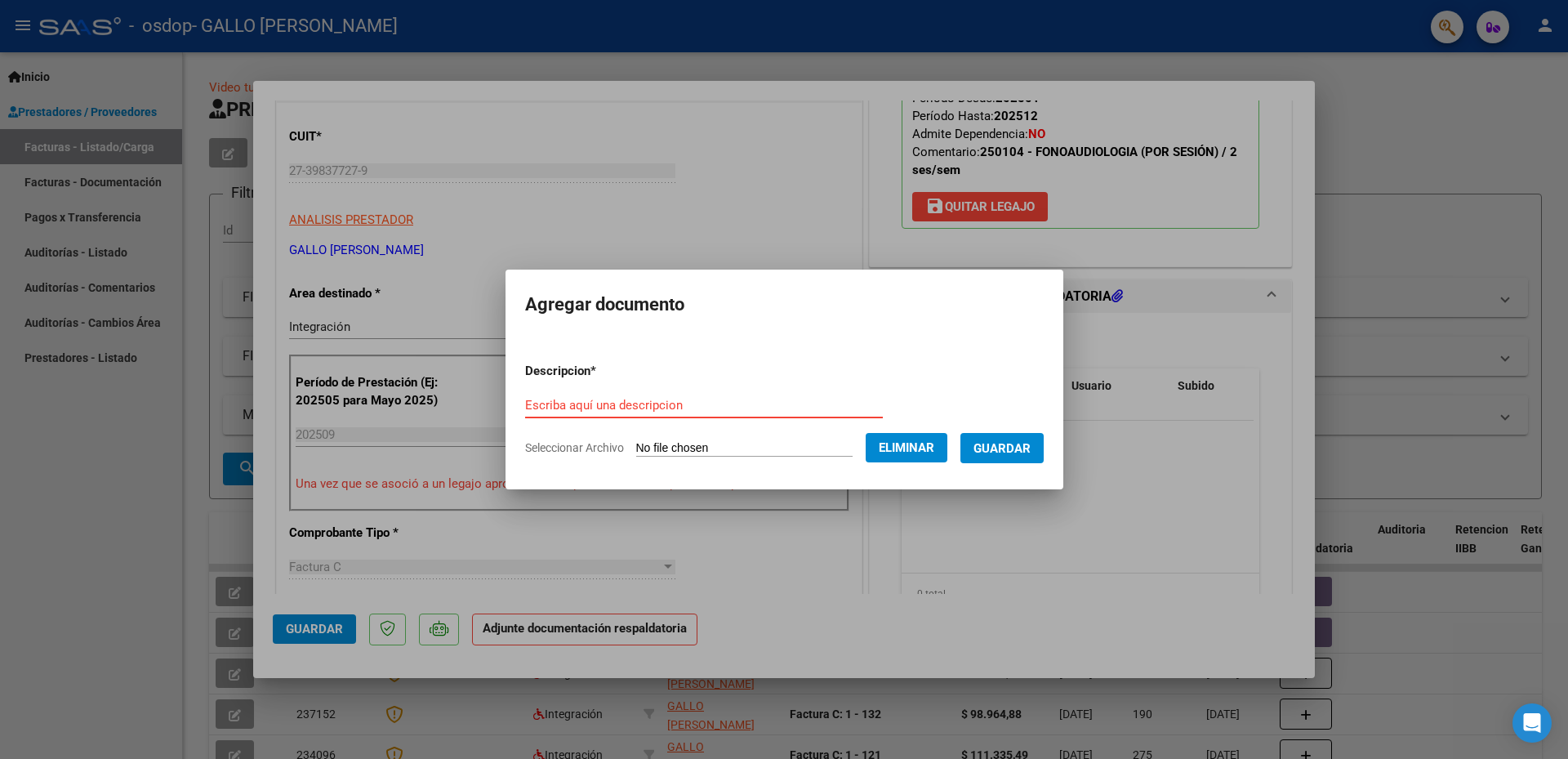
click at [615, 399] on input "Escriba aquí una descripcion" at bounding box center [704, 404] width 357 height 14
type input "PLANILLA DE ASISTENCIA SEPTIEMBRE"
click at [1020, 449] on span "Guardar" at bounding box center [1001, 448] width 57 height 14
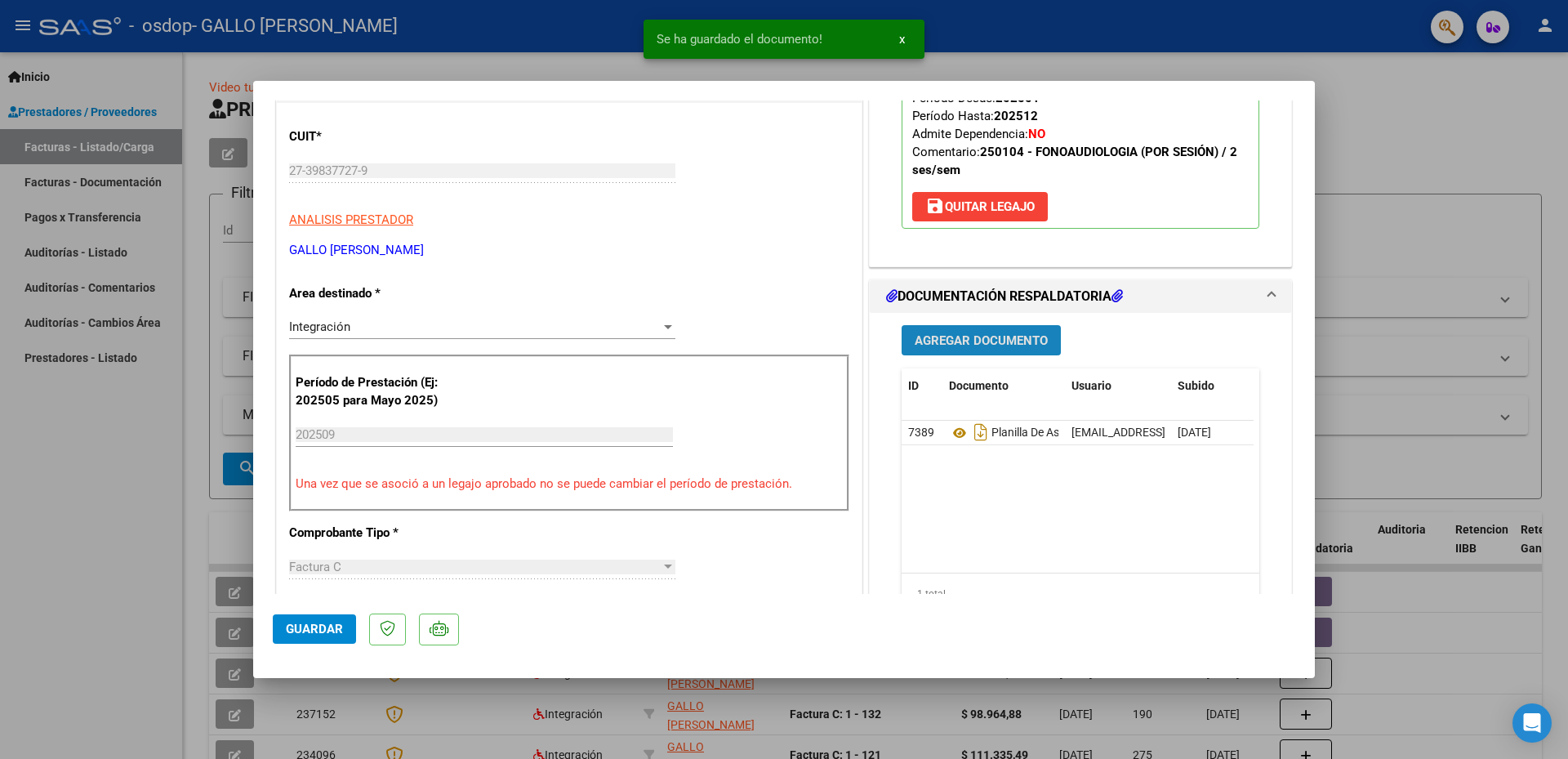
click at [1018, 334] on span "Agregar Documento" at bounding box center [981, 340] width 134 height 14
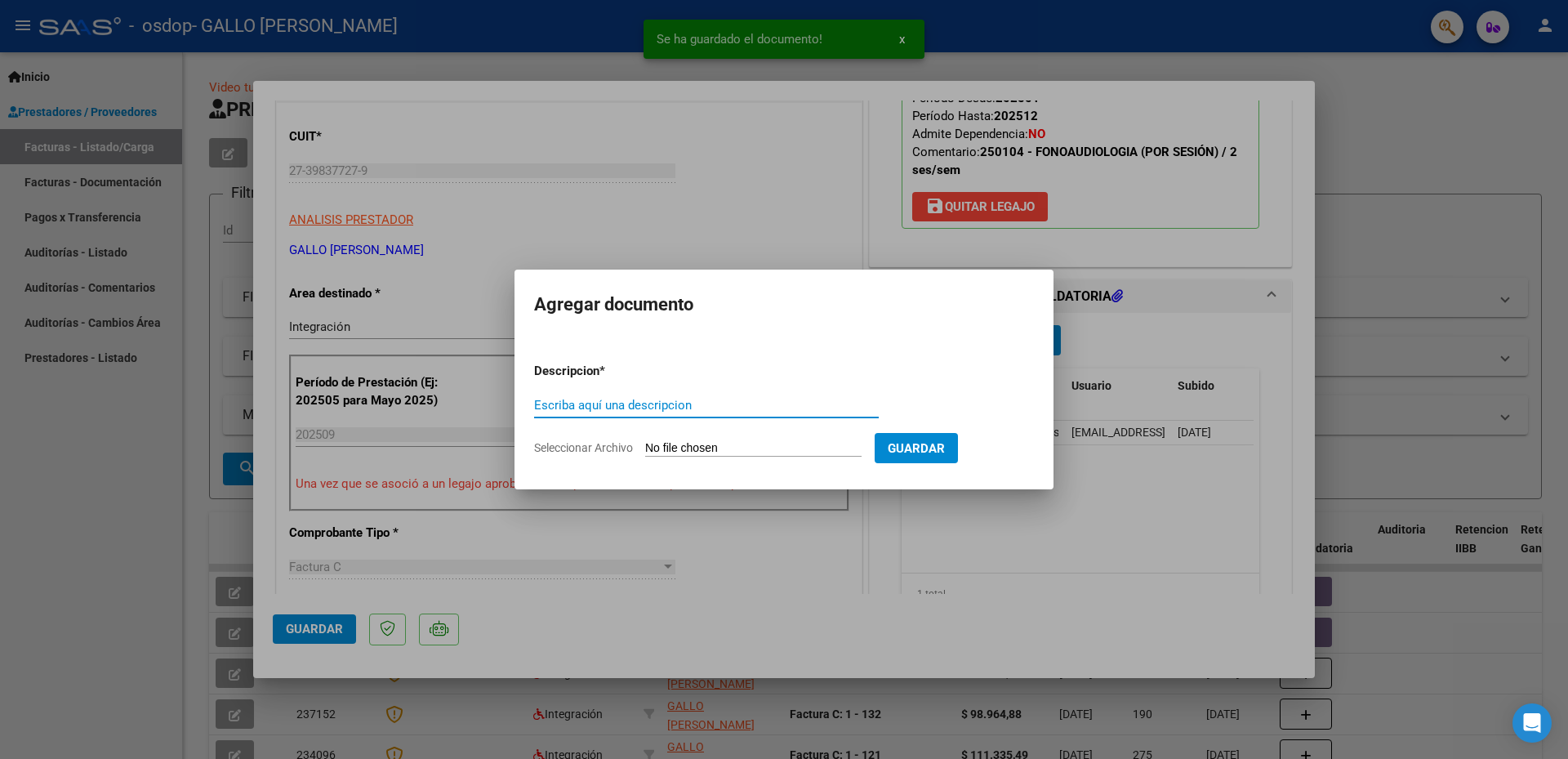
click at [733, 449] on input "Seleccionar Archivo" at bounding box center [752, 449] width 216 height 15
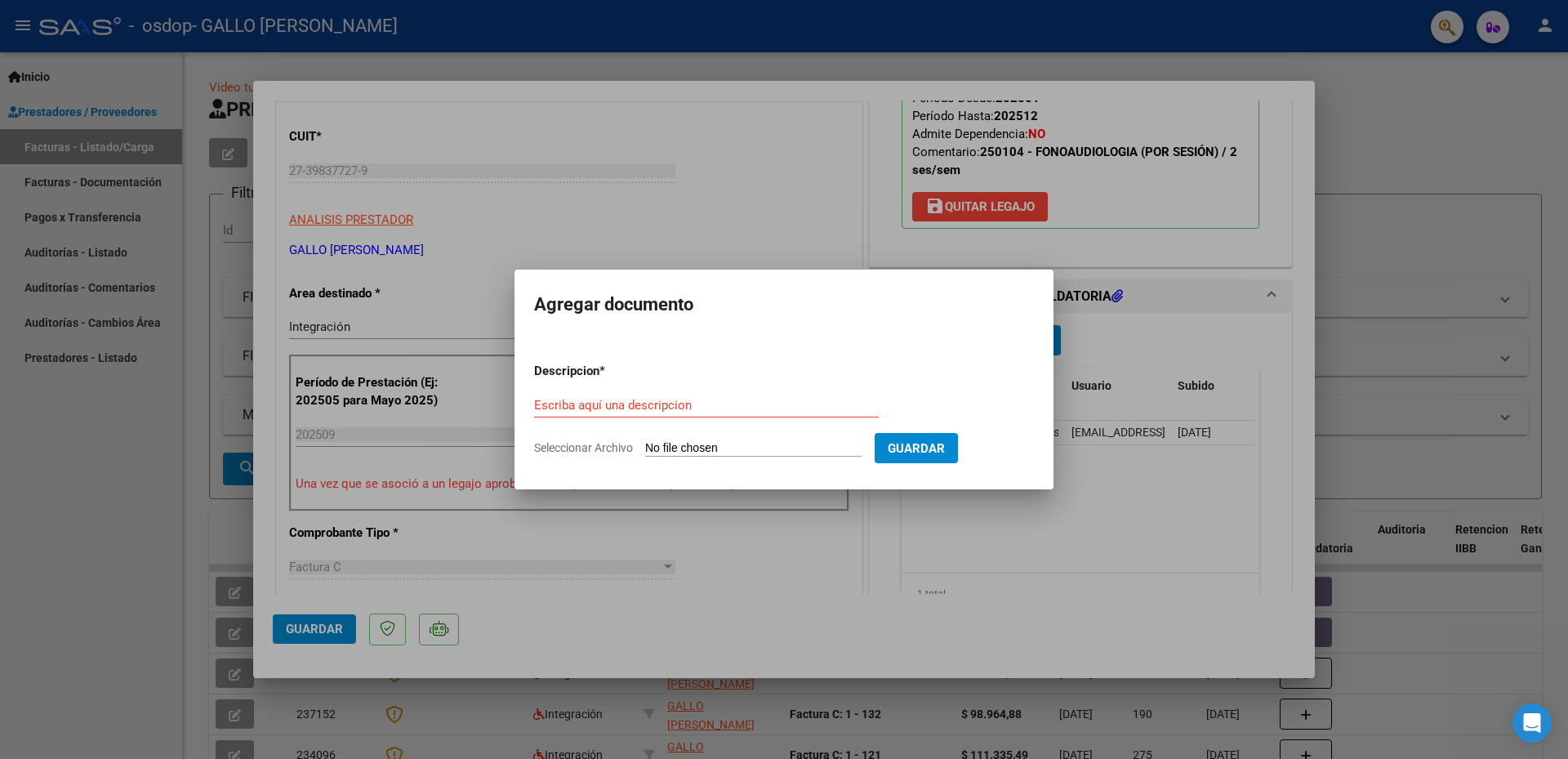
click at [787, 404] on input "Escriba aquí una descripcion" at bounding box center [706, 404] width 345 height 14
click at [797, 445] on input "Seleccionar Archivo" at bounding box center [752, 449] width 216 height 15
type input "C:\fakepath\AUTORIZACION 2025 [PERSON_NAME] (3).pdf"
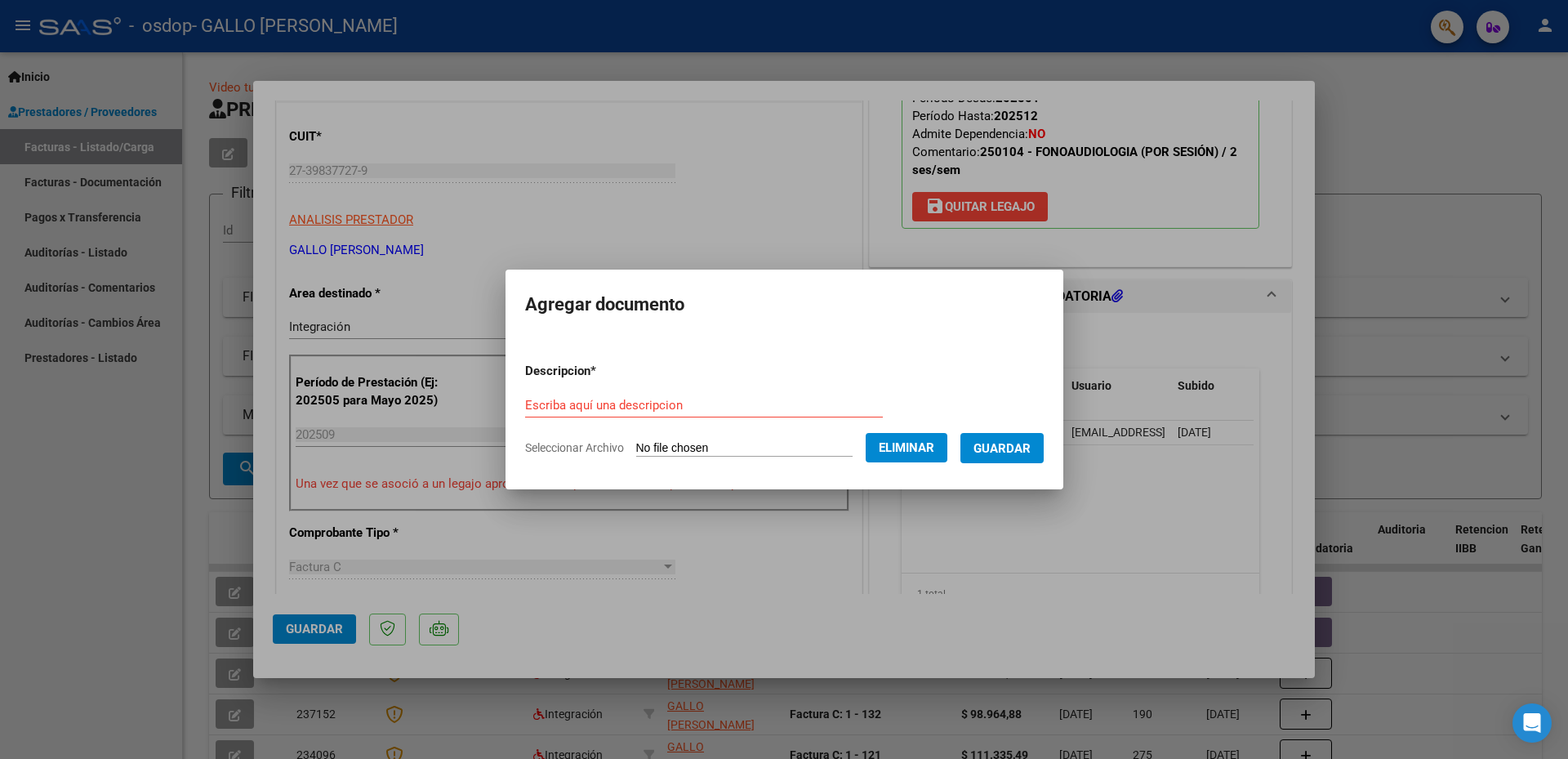
click at [618, 408] on input "Escriba aquí una descripcion" at bounding box center [704, 404] width 357 height 14
type input "AUTORIZACION"
click at [1012, 447] on span "Guardar" at bounding box center [1001, 448] width 57 height 14
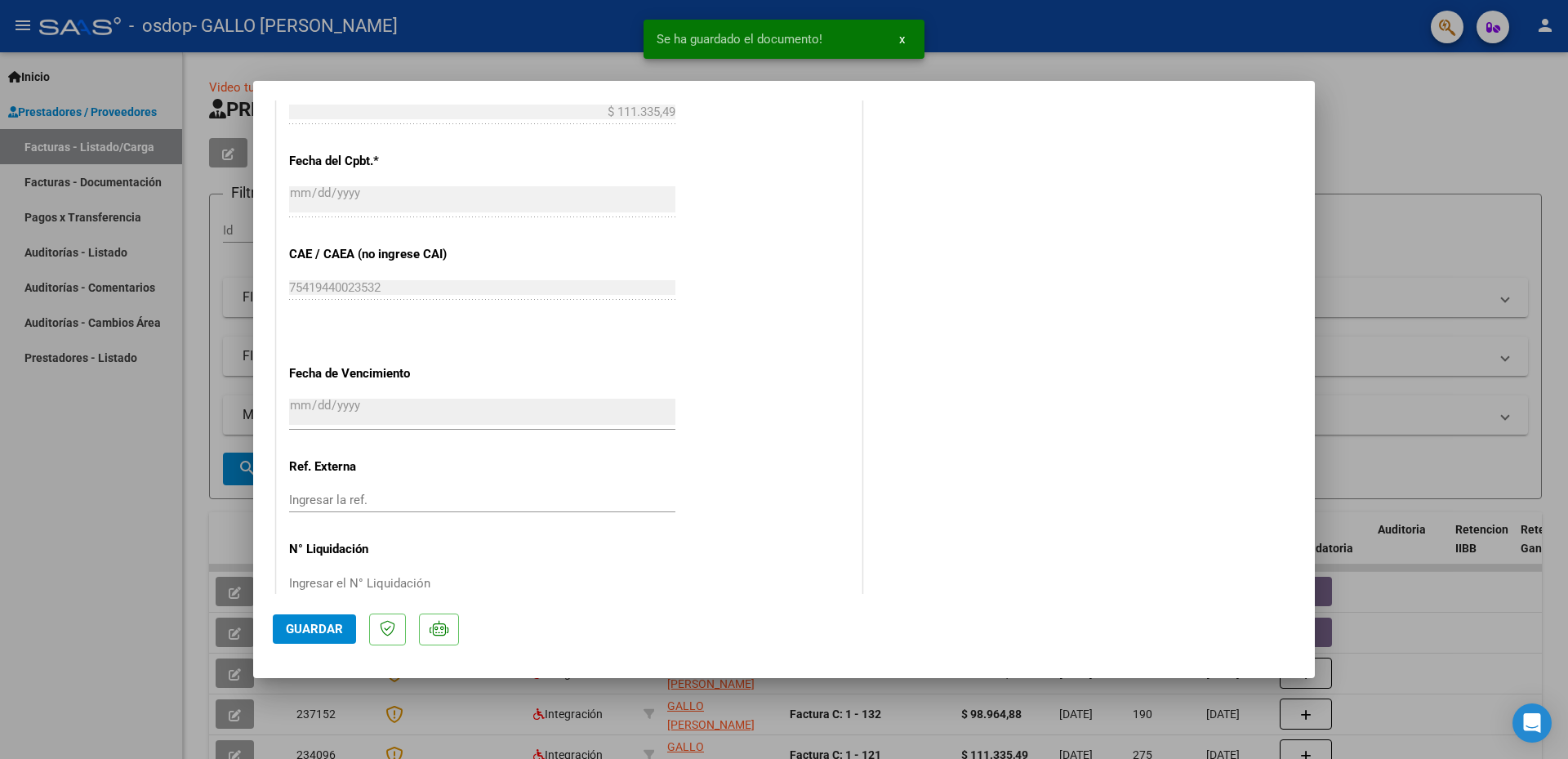
scroll to position [968, 0]
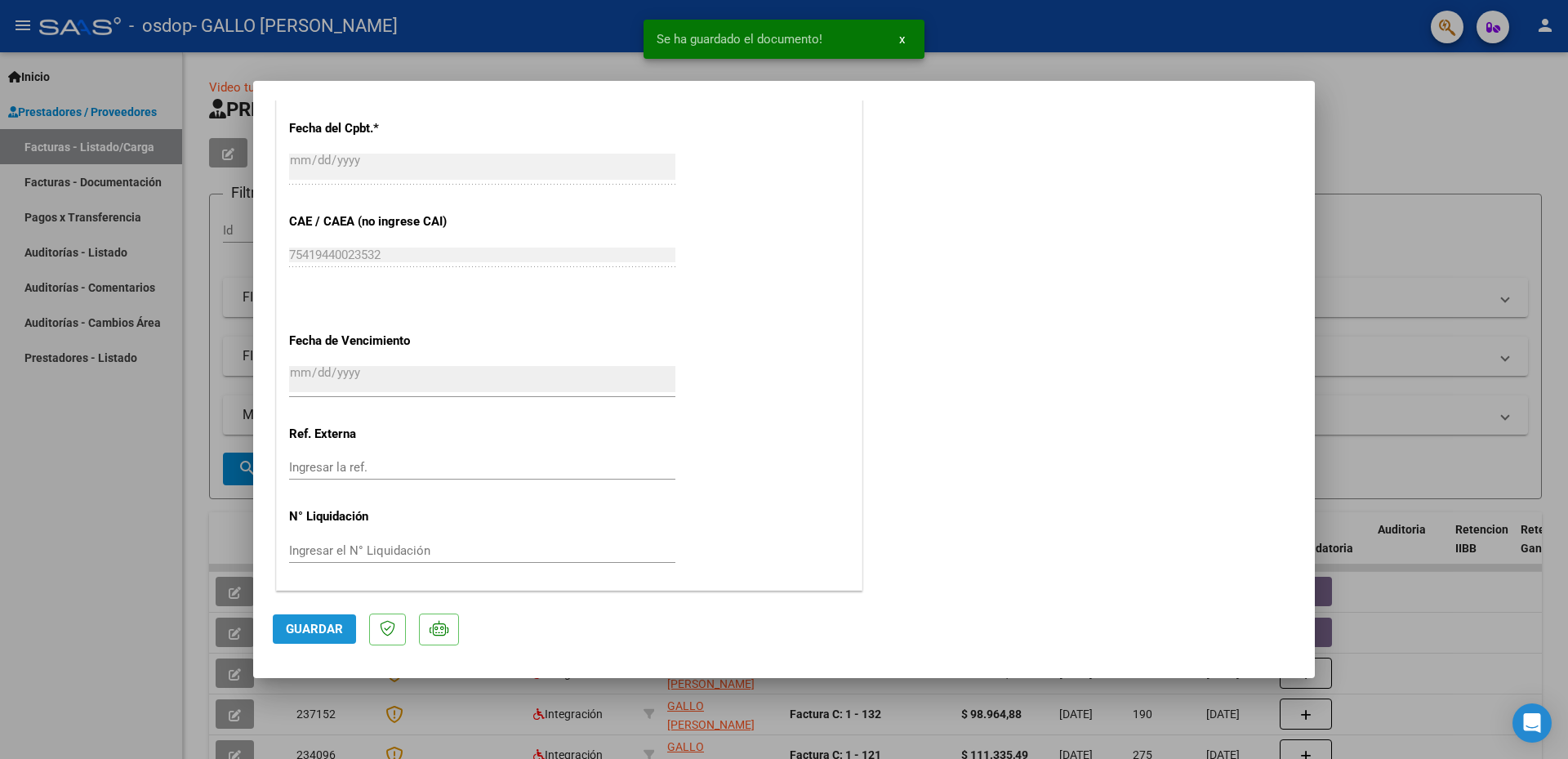
click at [306, 638] on button "Guardar" at bounding box center [314, 628] width 84 height 30
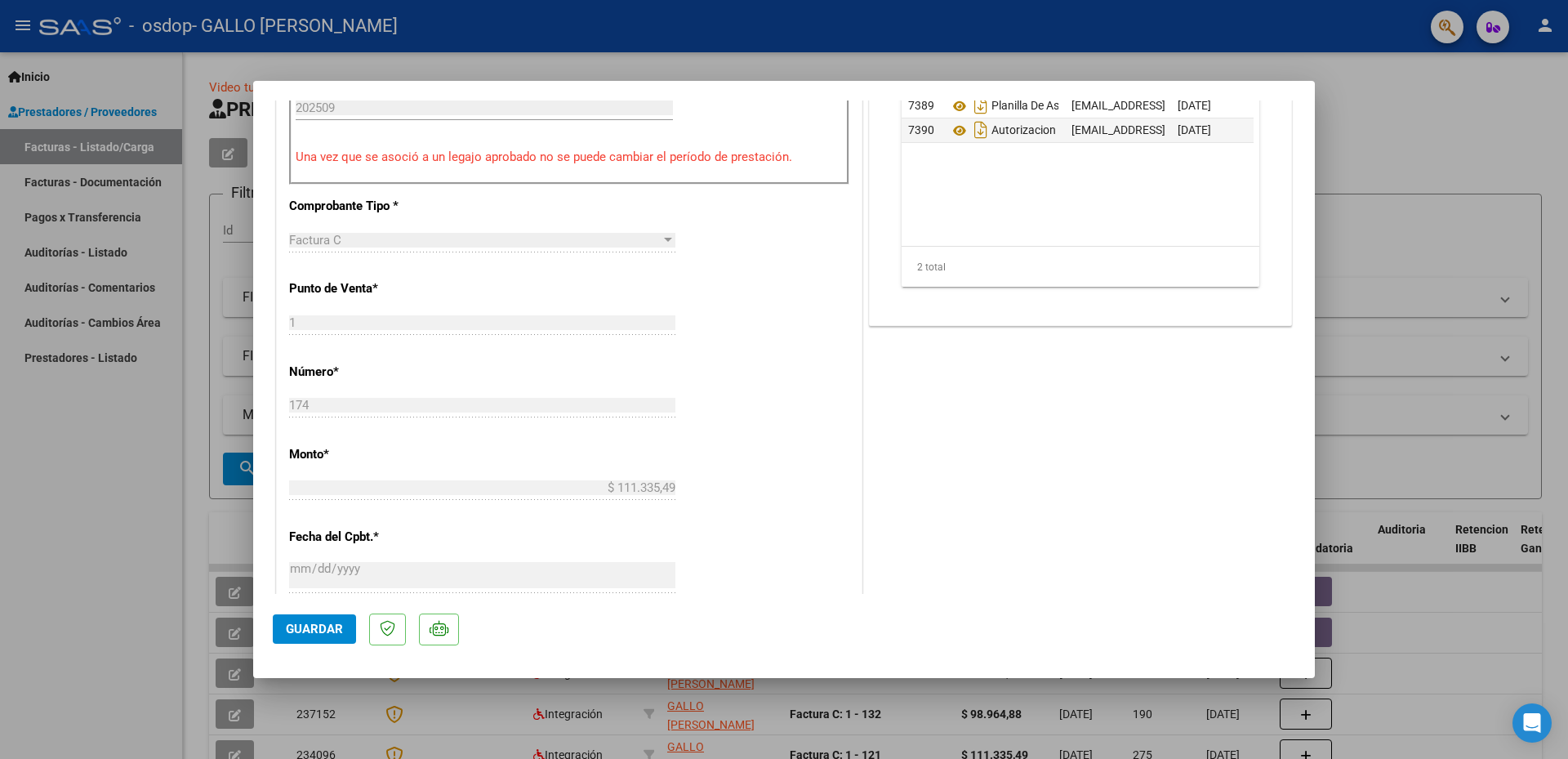
type input "$ 0,00"
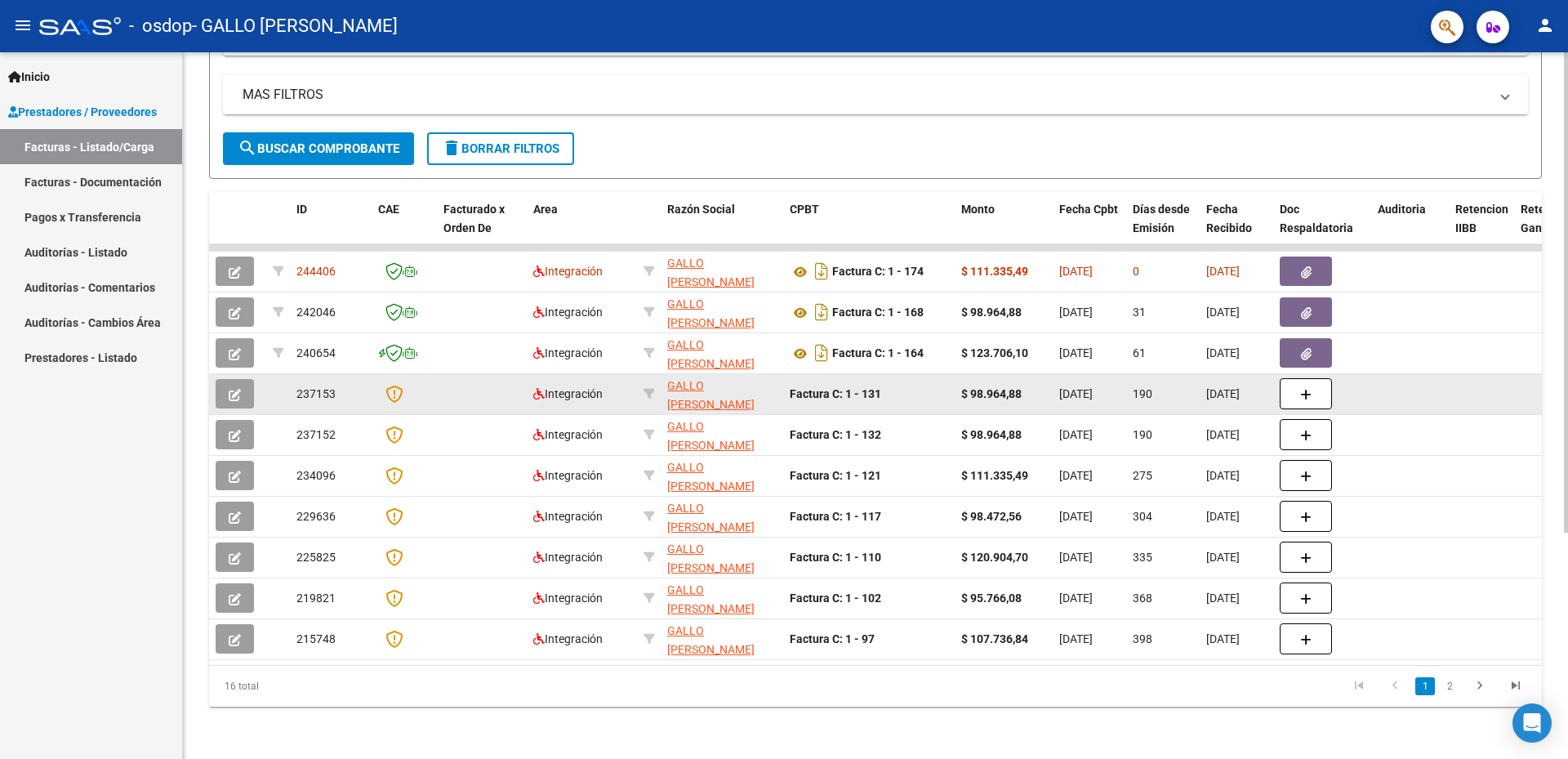
scroll to position [332, 0]
